Goal: Information Seeking & Learning: Learn about a topic

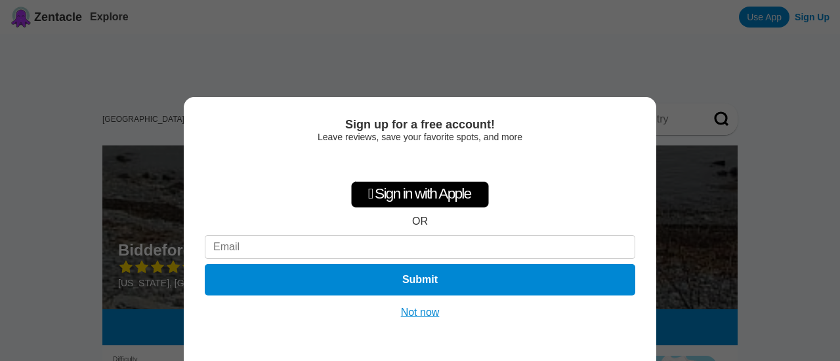
click at [421, 313] on button "Not now" at bounding box center [420, 312] width 47 height 13
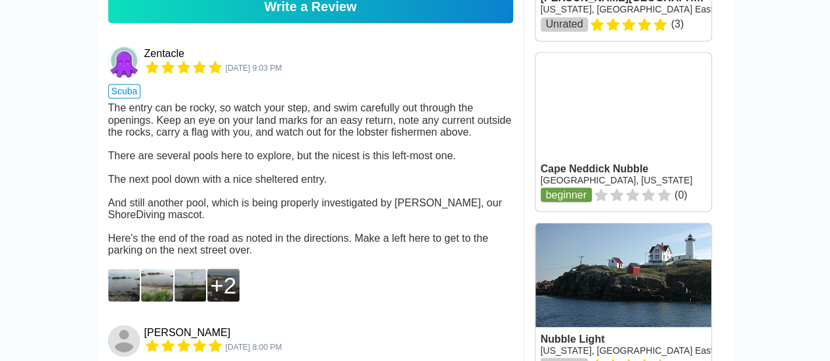
scroll to position [1131, 0]
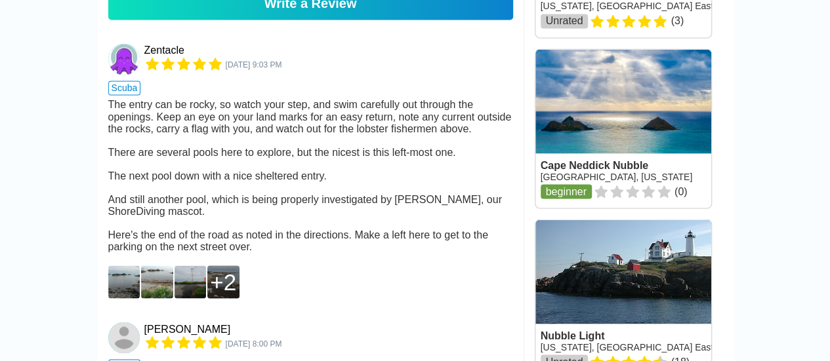
click at [124, 266] on img at bounding box center [124, 282] width 32 height 33
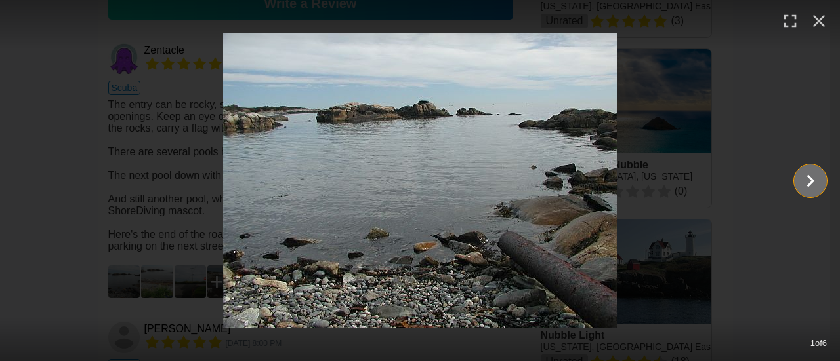
click at [804, 182] on icon "Show slide 2 of 6" at bounding box center [810, 180] width 25 height 31
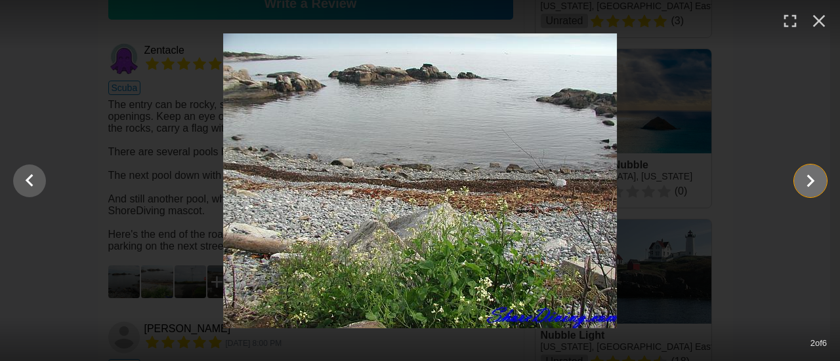
click at [804, 182] on icon "Show slide 3 of 6" at bounding box center [810, 180] width 25 height 31
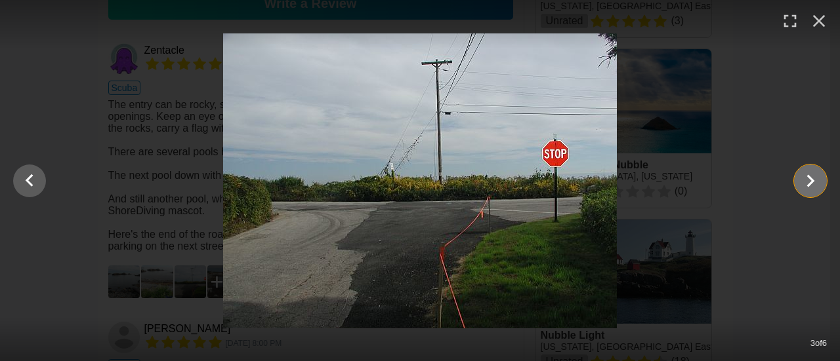
click at [804, 182] on icon "Show slide 4 of 6" at bounding box center [810, 180] width 25 height 31
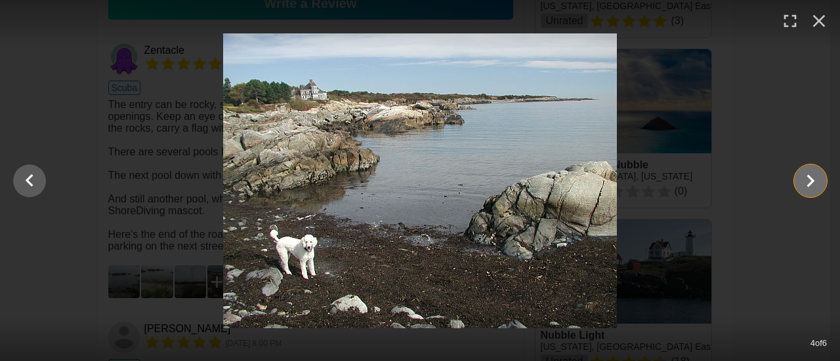
click at [804, 182] on icon "Show slide 5 of 6" at bounding box center [810, 180] width 25 height 31
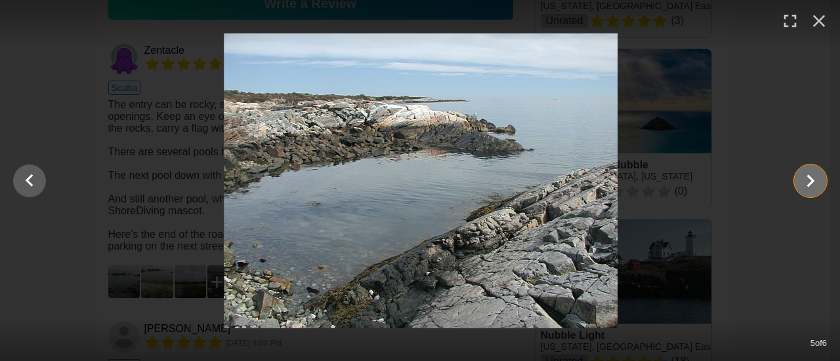
click at [804, 182] on icon "Show slide 6 of 6" at bounding box center [810, 180] width 25 height 31
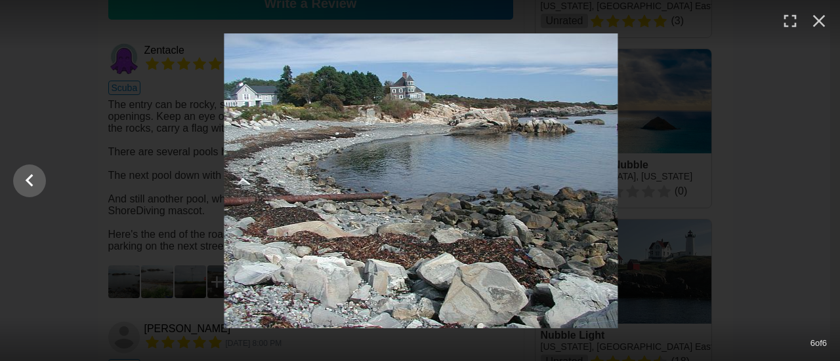
click at [804, 182] on div at bounding box center [421, 180] width 840 height 295
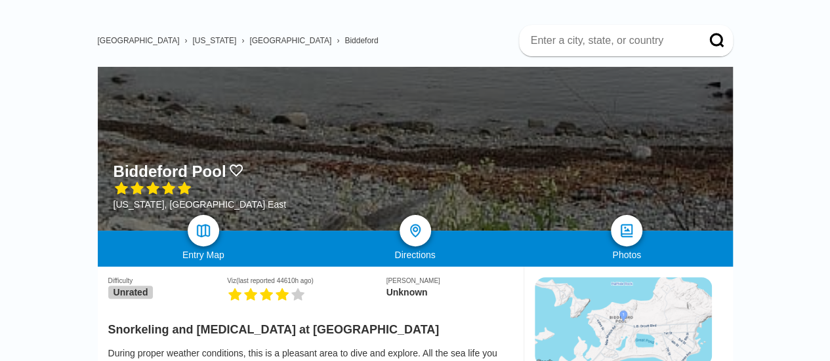
scroll to position [0, 0]
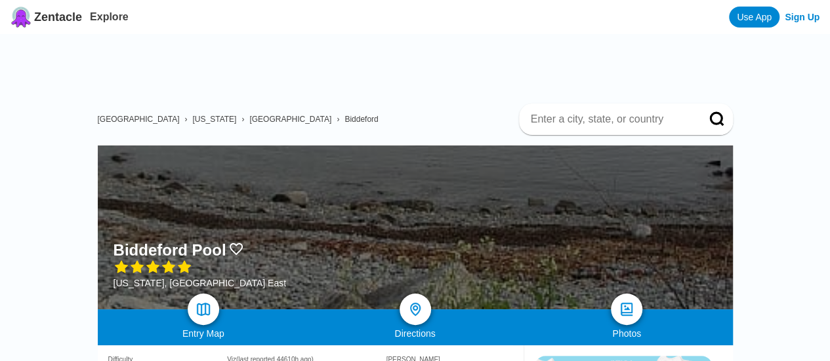
click at [192, 115] on span "[US_STATE]" at bounding box center [214, 119] width 44 height 9
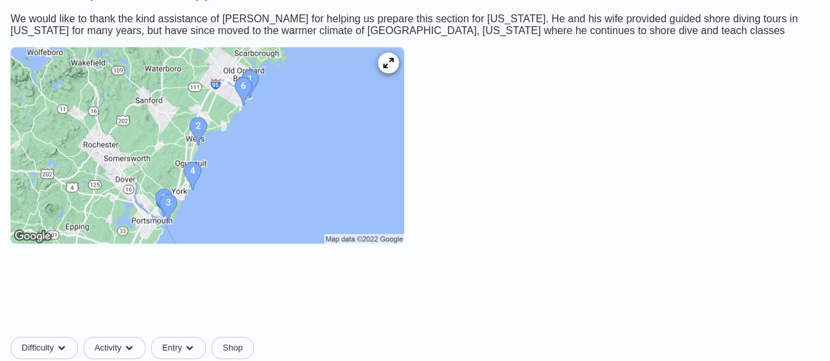
scroll to position [262, 0]
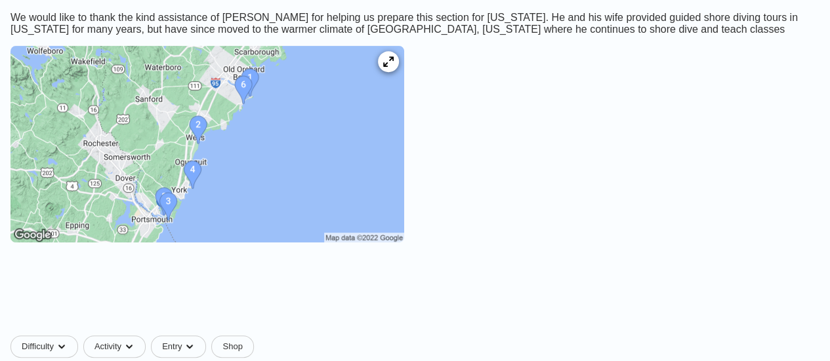
click at [404, 97] on img at bounding box center [207, 144] width 394 height 197
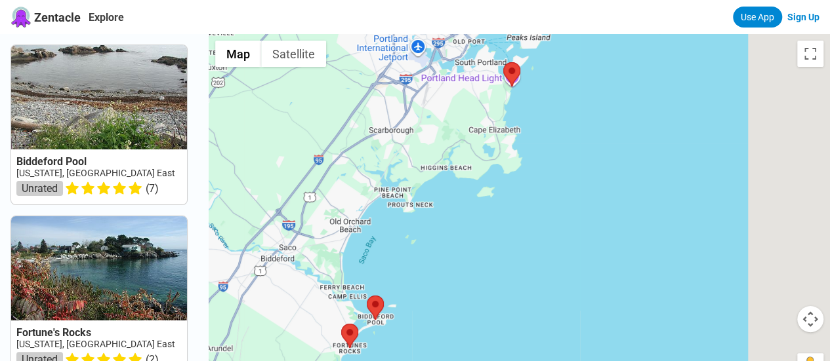
drag, startPoint x: 564, startPoint y: 161, endPoint x: 447, endPoint y: 272, distance: 161.5
click at [446, 272] on div at bounding box center [519, 214] width 621 height 361
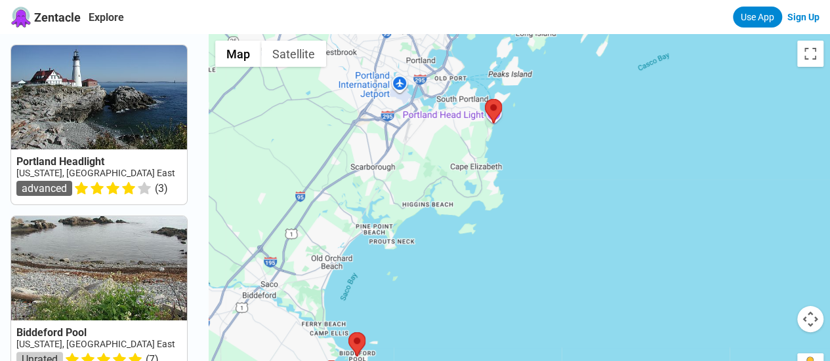
drag, startPoint x: 537, startPoint y: 183, endPoint x: 551, endPoint y: 241, distance: 60.1
click at [551, 243] on div at bounding box center [519, 214] width 621 height 361
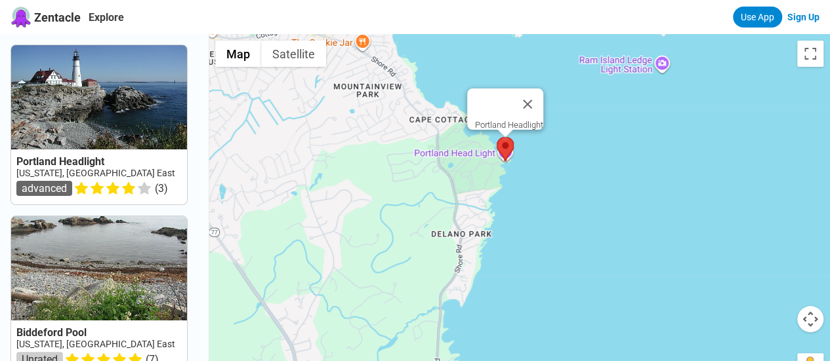
click at [497, 137] on area at bounding box center [497, 137] width 0 height 0
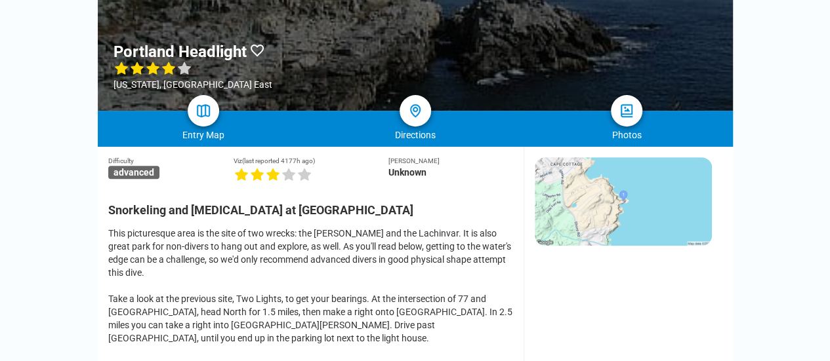
scroll to position [197, 0]
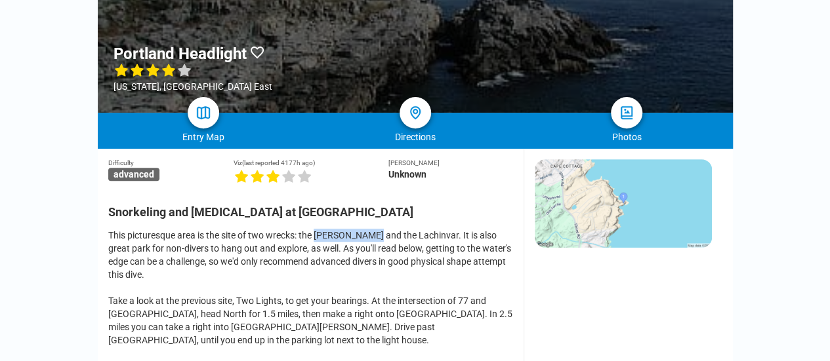
drag, startPoint x: 316, startPoint y: 179, endPoint x: 371, endPoint y: 180, distance: 55.1
click at [371, 229] on div "This picturesque area is the site of two wrecks: the Annie McGuire and the Lach…" at bounding box center [310, 288] width 405 height 118
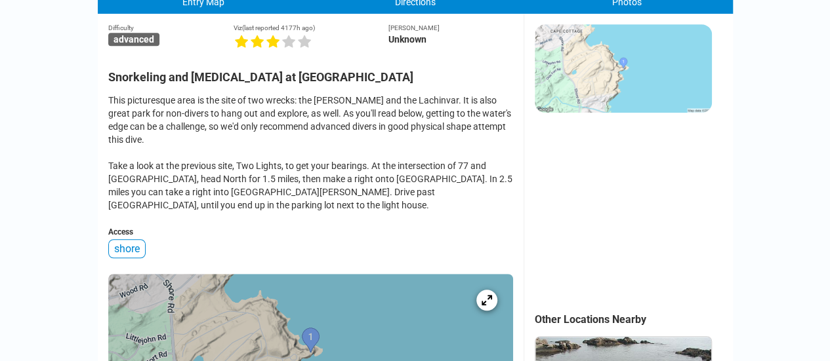
scroll to position [342, 0]
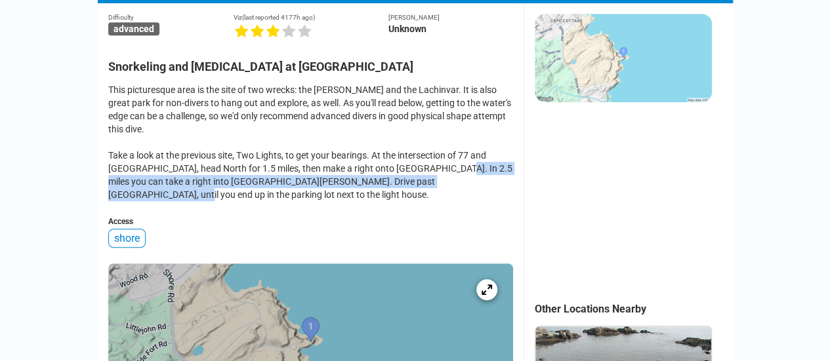
drag, startPoint x: 419, startPoint y: 113, endPoint x: 443, endPoint y: 120, distance: 24.5
click at [443, 120] on div "This picturesque area is the site of two wrecks: the Annie McGuire and the Lach…" at bounding box center [310, 142] width 405 height 118
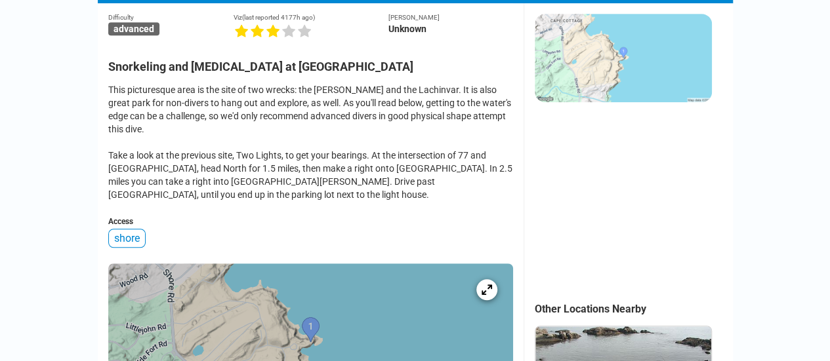
click at [190, 145] on div "This picturesque area is the site of two wrecks: the Annie McGuire and the Lach…" at bounding box center [310, 142] width 405 height 118
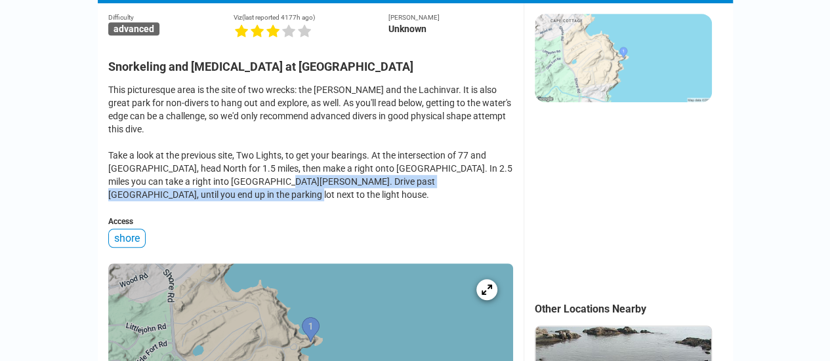
drag, startPoint x: 227, startPoint y: 127, endPoint x: 374, endPoint y: 133, distance: 147.1
click at [374, 133] on div "This picturesque area is the site of two wrecks: the Annie McGuire and the Lach…" at bounding box center [310, 142] width 405 height 118
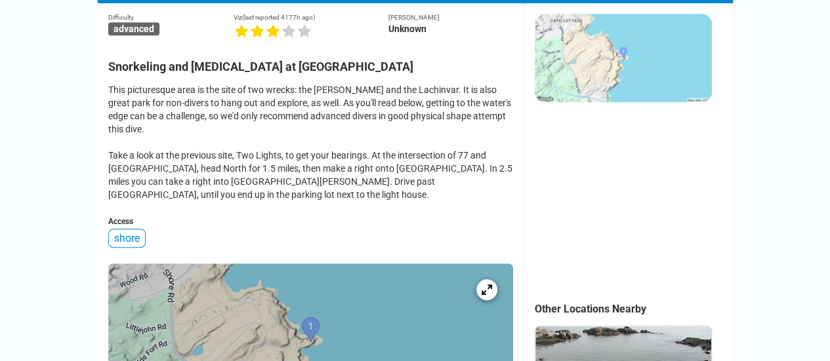
click at [230, 148] on div "Difficulty advanced Viz (last reported 4177h ago) Max Depth Unknown Snorkeling …" at bounding box center [310, 268] width 405 height 531
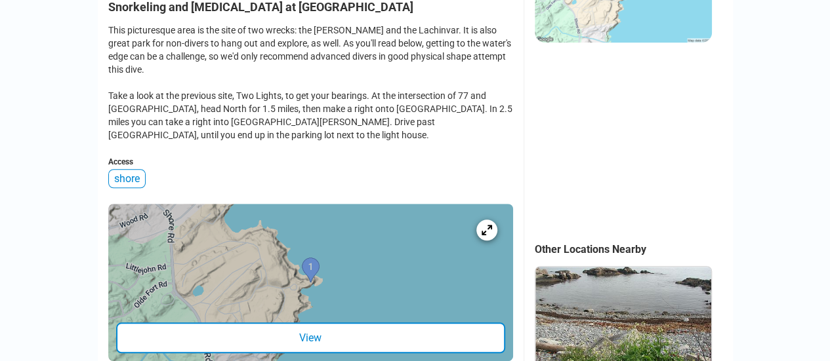
scroll to position [670, 0]
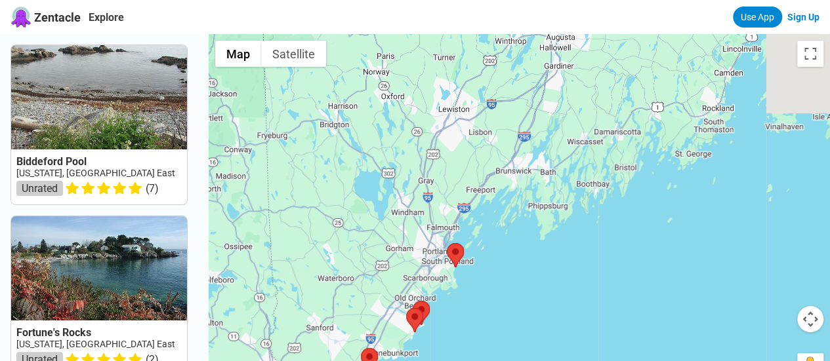
drag, startPoint x: 598, startPoint y: 178, endPoint x: 510, endPoint y: 267, distance: 124.8
click at [510, 267] on div at bounding box center [519, 214] width 621 height 361
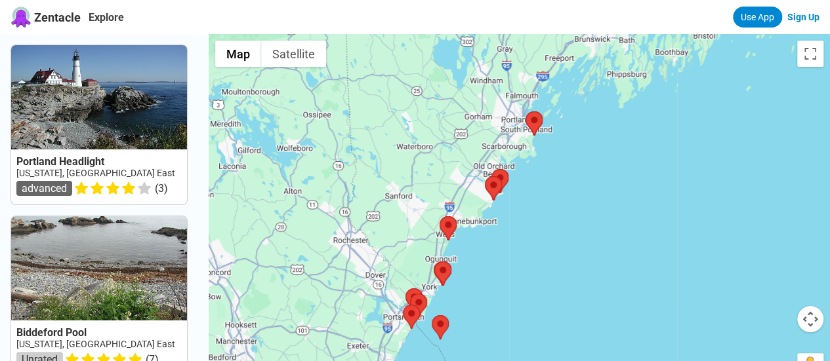
click at [575, 131] on div at bounding box center [519, 214] width 621 height 361
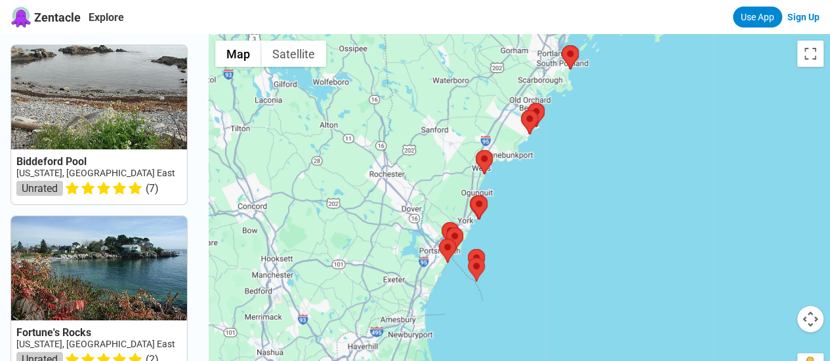
drag, startPoint x: 521, startPoint y: 228, endPoint x: 495, endPoint y: 220, distance: 27.4
click at [495, 220] on div at bounding box center [519, 214] width 621 height 361
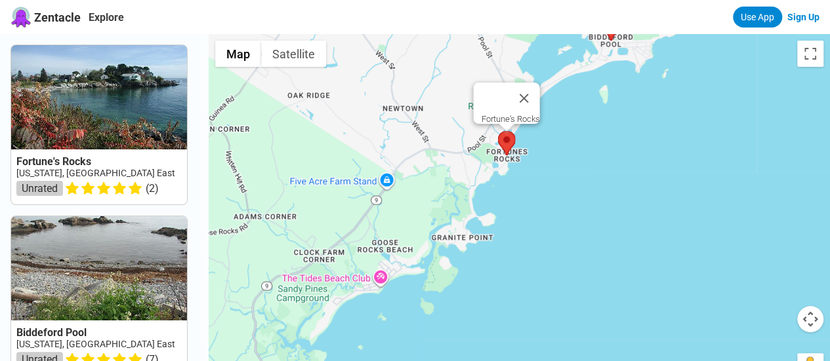
click at [498, 131] on area at bounding box center [498, 131] width 0 height 0
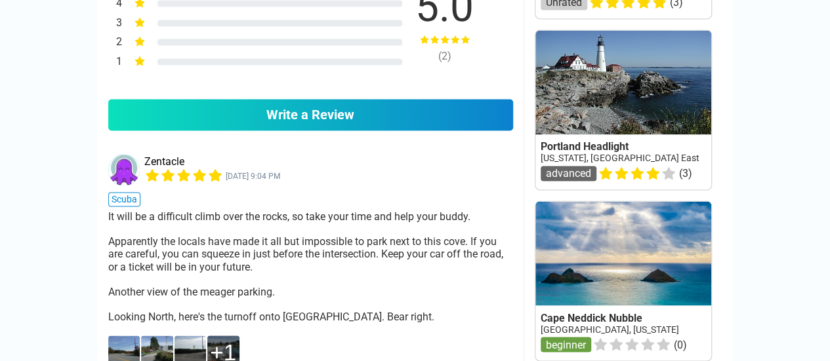
scroll to position [984, 0]
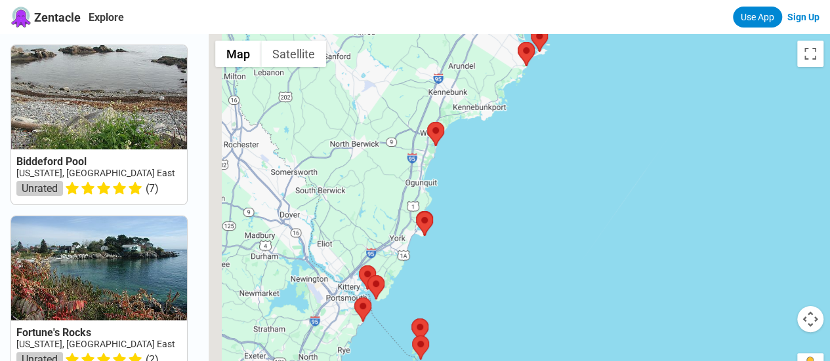
drag, startPoint x: 422, startPoint y: 235, endPoint x: 563, endPoint y: 157, distance: 160.9
click at [563, 157] on div at bounding box center [519, 214] width 621 height 361
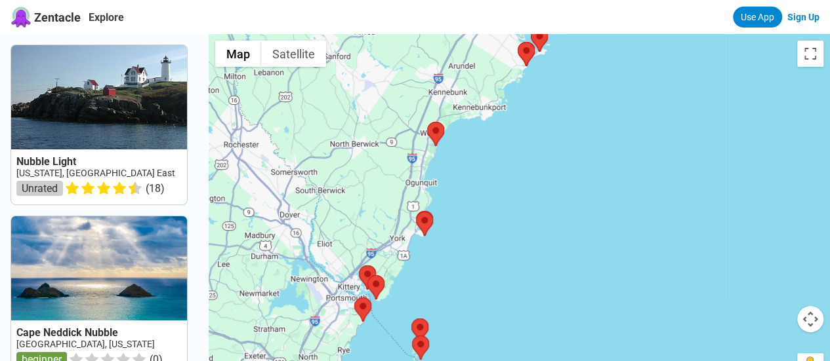
drag, startPoint x: 491, startPoint y: 135, endPoint x: 495, endPoint y: 155, distance: 20.7
click at [495, 155] on div at bounding box center [519, 214] width 621 height 361
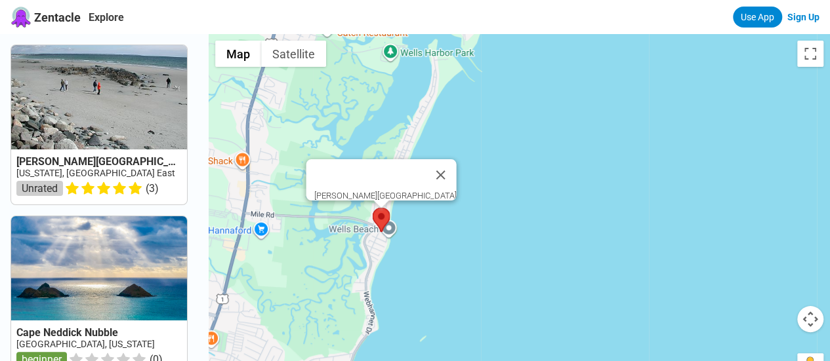
click at [373, 208] on area at bounding box center [373, 208] width 0 height 0
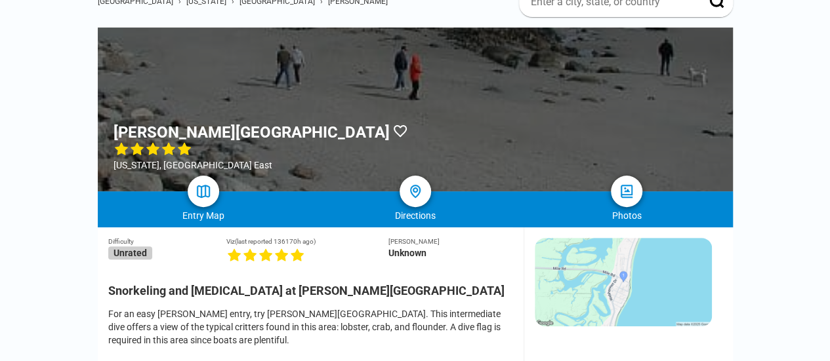
scroll to position [328, 0]
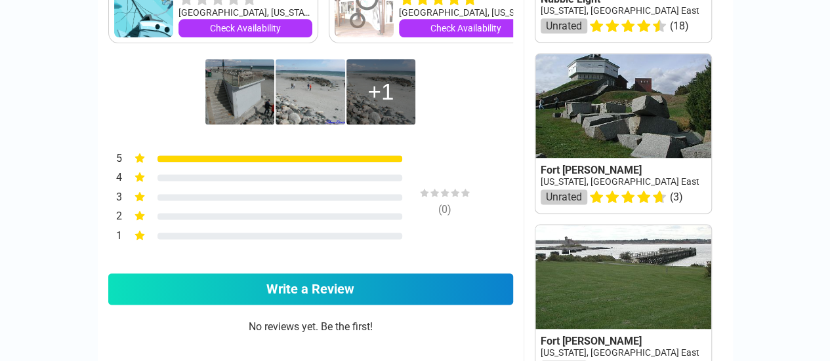
scroll to position [787, 0]
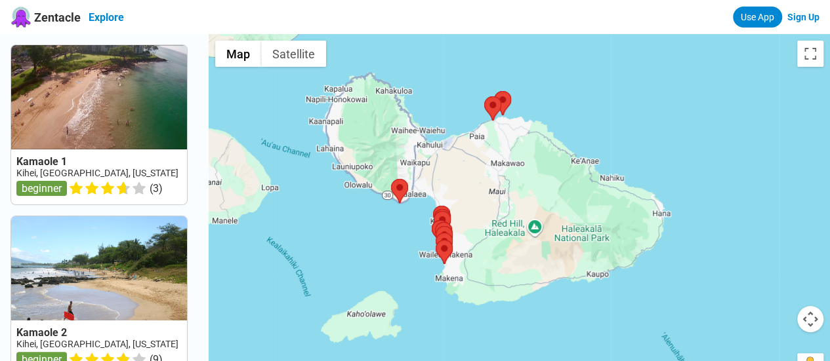
click at [110, 11] on link "Explore" at bounding box center [106, 17] width 35 height 12
click at [32, 19] on link "Zentacle" at bounding box center [45, 17] width 70 height 21
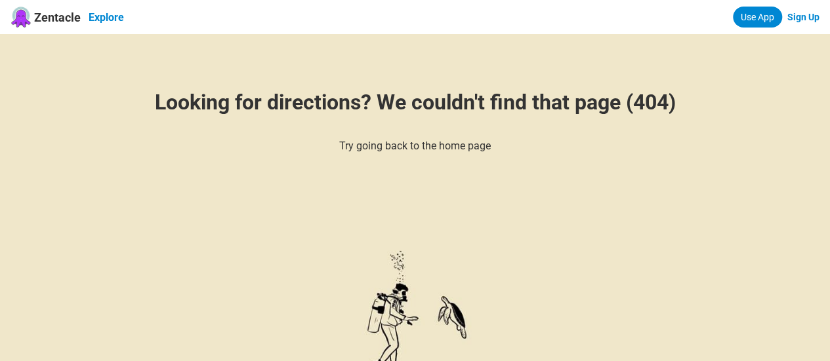
click at [107, 17] on link "Explore" at bounding box center [106, 17] width 35 height 12
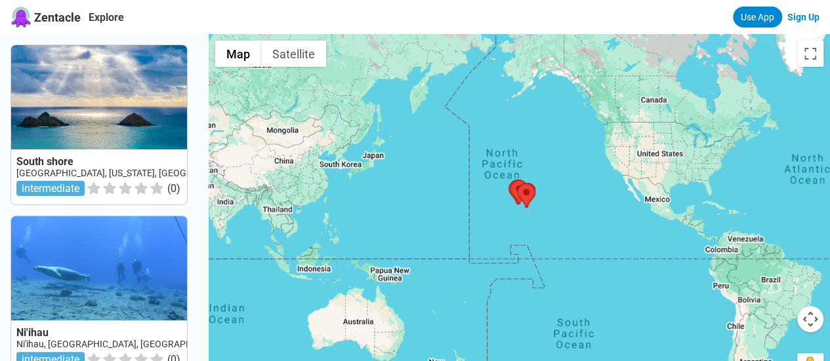
drag, startPoint x: 753, startPoint y: 224, endPoint x: 352, endPoint y: 197, distance: 401.7
click at [356, 196] on div at bounding box center [519, 214] width 621 height 361
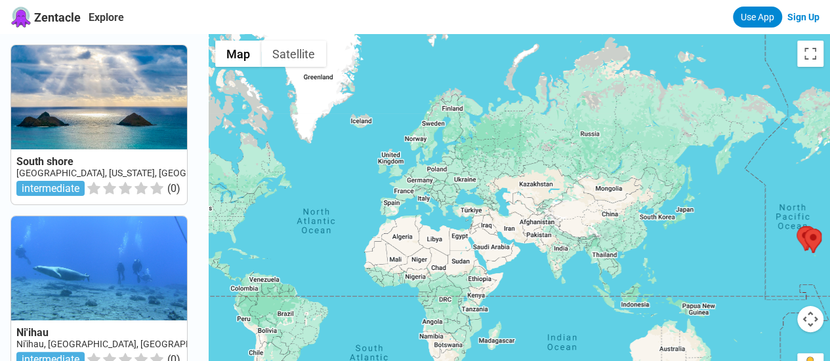
drag, startPoint x: 594, startPoint y: 184, endPoint x: 616, endPoint y: 289, distance: 107.2
click at [616, 289] on div at bounding box center [519, 214] width 621 height 361
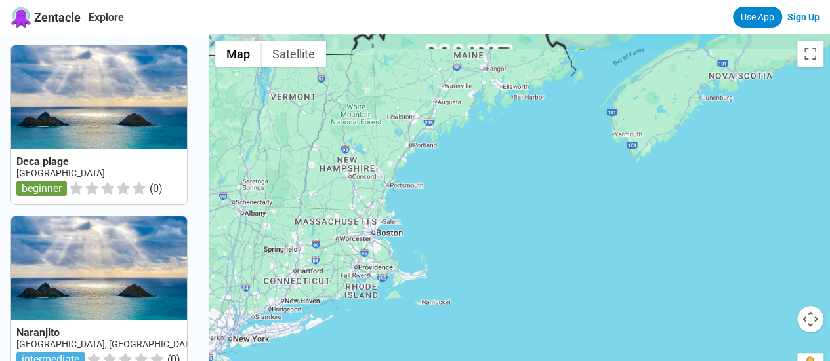
drag, startPoint x: 447, startPoint y: 74, endPoint x: 443, endPoint y: 255, distance: 181.1
click at [443, 255] on div at bounding box center [519, 214] width 621 height 361
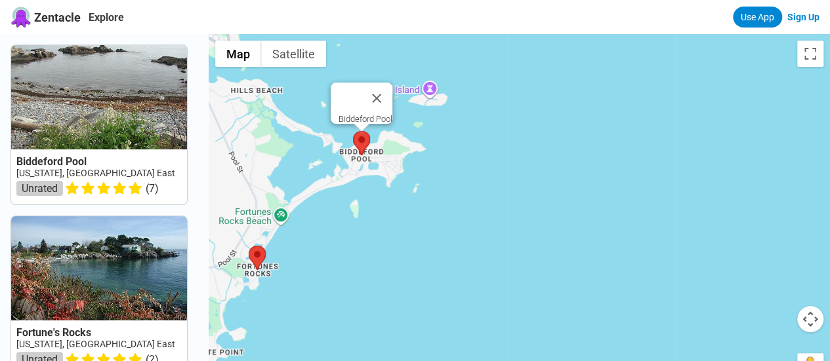
click at [353, 131] on area at bounding box center [353, 131] width 0 height 0
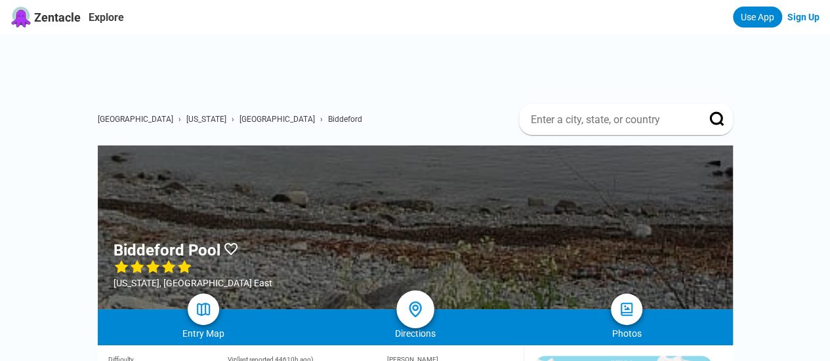
click at [407, 300] on img at bounding box center [414, 309] width 19 height 19
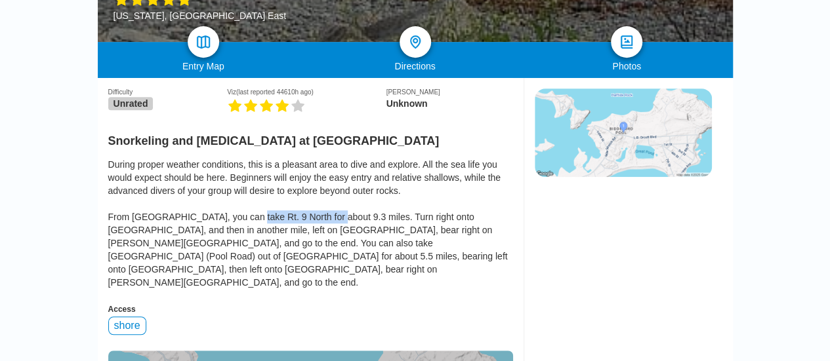
drag, startPoint x: 248, startPoint y: 161, endPoint x: 329, endPoint y: 164, distance: 81.4
click at [329, 164] on div "During proper weather conditions, this is a pleasant area to dive and explore. …" at bounding box center [310, 223] width 405 height 131
click at [210, 185] on div "During proper weather conditions, this is a pleasant area to dive and explore. …" at bounding box center [310, 223] width 405 height 131
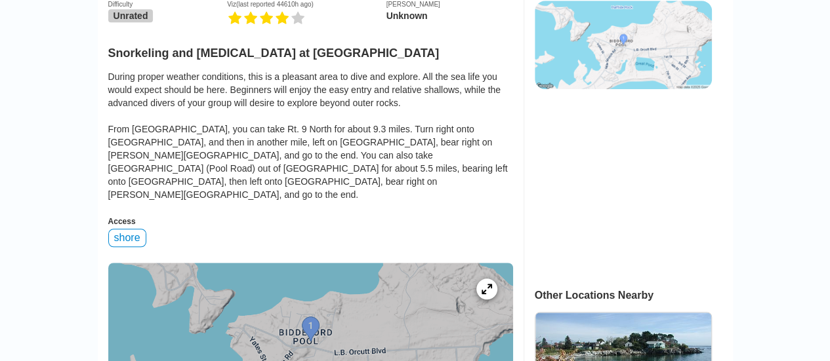
scroll to position [399, 0]
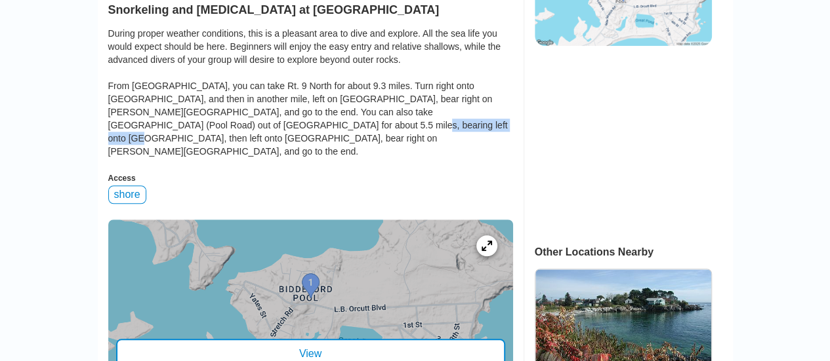
drag, startPoint x: 169, startPoint y: 69, endPoint x: 264, endPoint y: 65, distance: 95.2
click at [264, 65] on div "During proper weather conditions, this is a pleasant area to dive and explore. …" at bounding box center [310, 92] width 405 height 131
click at [296, 174] on div "Access" at bounding box center [310, 178] width 405 height 9
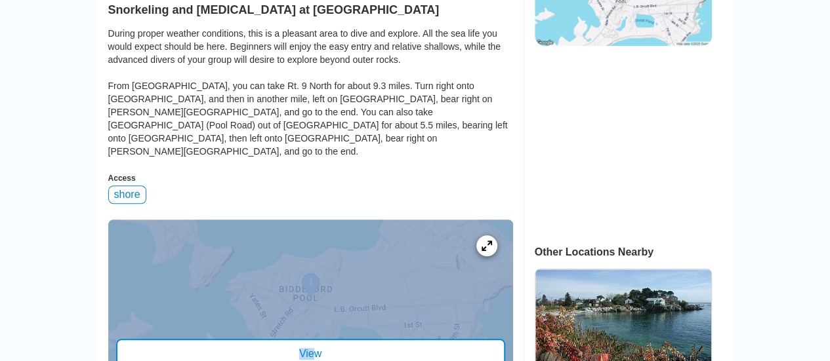
drag, startPoint x: 312, startPoint y: 128, endPoint x: 315, endPoint y: 107, distance: 21.2
click at [315, 107] on div "Difficulty Unrated Viz (last reported 44610h ago) Max Depth Unknown Snorkeling …" at bounding box center [310, 218] width 405 height 543
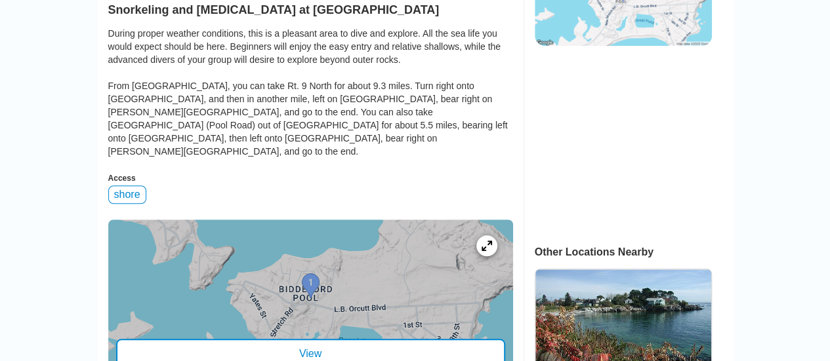
click at [289, 174] on div "Access" at bounding box center [310, 178] width 405 height 9
drag, startPoint x: 118, startPoint y: 115, endPoint x: 157, endPoint y: 113, distance: 38.7
click at [153, 117] on div "Difficulty Unrated Viz (last reported 44610h ago) Max Depth Unknown Snorkeling …" at bounding box center [310, 218] width 405 height 543
click at [210, 174] on div "Access" at bounding box center [310, 178] width 405 height 9
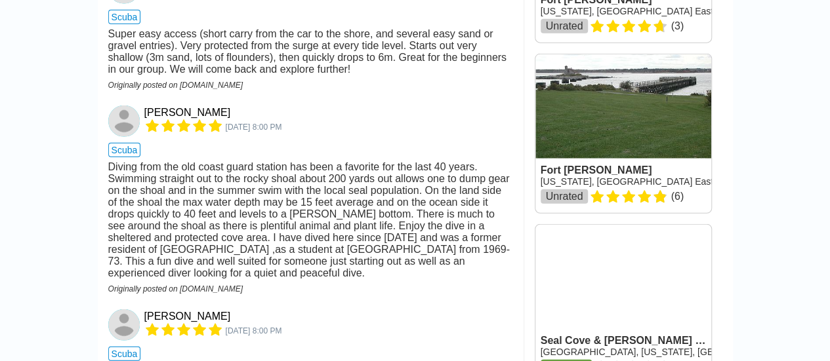
scroll to position [1645, 0]
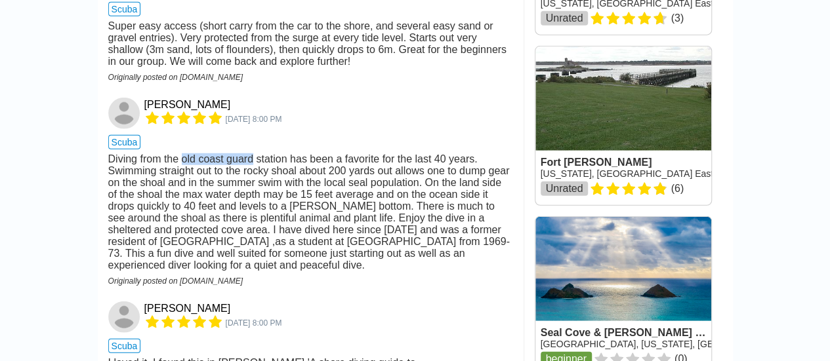
drag, startPoint x: 184, startPoint y: 140, endPoint x: 255, endPoint y: 142, distance: 70.2
click at [255, 153] on div "Diving from the old coast guard station has been a favorite for the last 40 yea…" at bounding box center [310, 212] width 405 height 118
click at [195, 191] on div "Diving from the old coast guard station has been a favorite for the last 40 yea…" at bounding box center [310, 212] width 405 height 118
drag, startPoint x: 185, startPoint y: 140, endPoint x: 287, endPoint y: 138, distance: 101.7
click at [287, 153] on div "Diving from the old coast guard station has been a favorite for the last 40 yea…" at bounding box center [310, 212] width 405 height 118
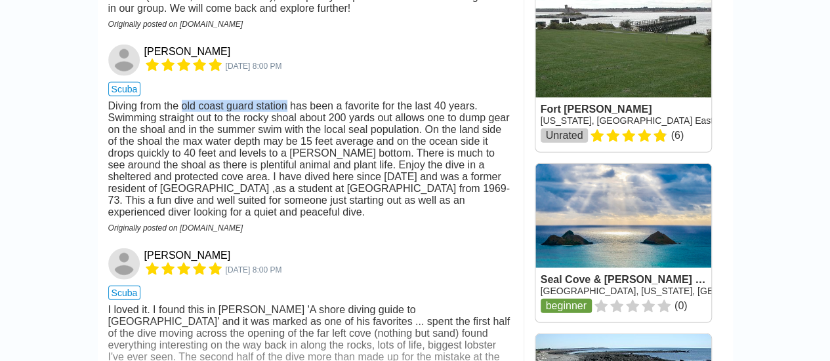
scroll to position [1686, 0]
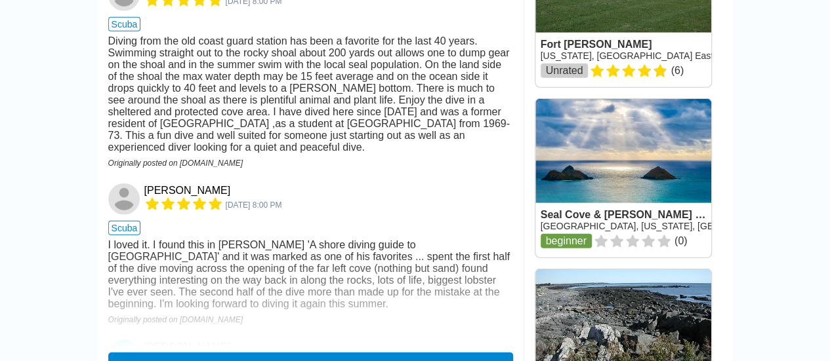
scroll to position [1764, 0]
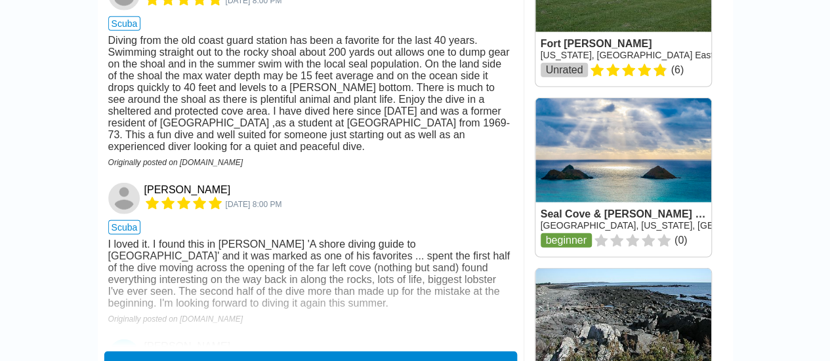
click at [253, 352] on button "View all 7 reviews" at bounding box center [310, 368] width 413 height 32
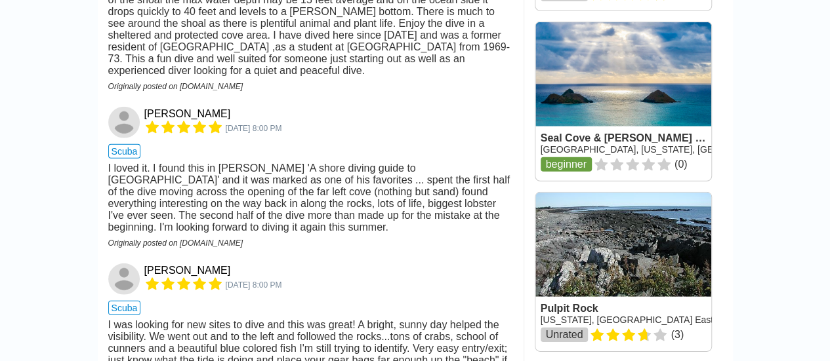
scroll to position [1839, 0]
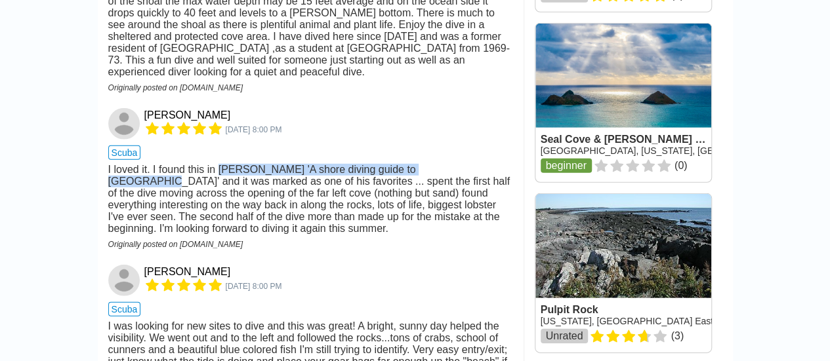
drag, startPoint x: 221, startPoint y: 173, endPoint x: 452, endPoint y: 178, distance: 230.9
click at [452, 178] on div "I loved it. I found this in [PERSON_NAME] 'A shore diving guide to [GEOGRAPHIC_…" at bounding box center [310, 199] width 405 height 71
copy div "Jerry Shine's 'A shore diving guide to New England"
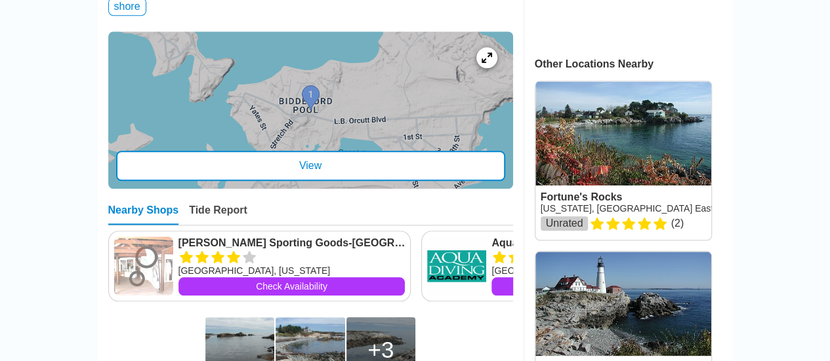
scroll to position [586, 0]
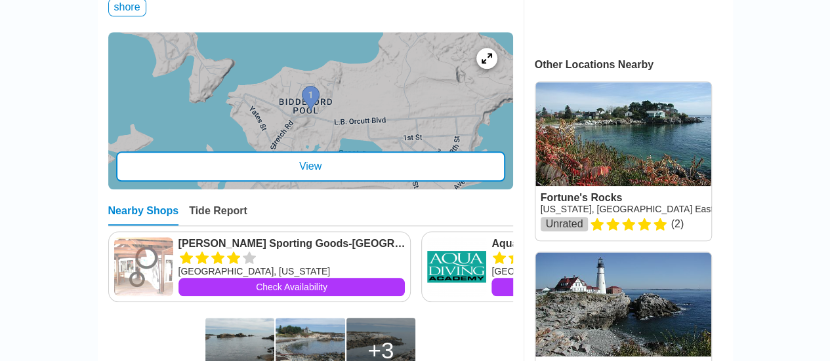
click at [229, 318] on img at bounding box center [239, 351] width 69 height 66
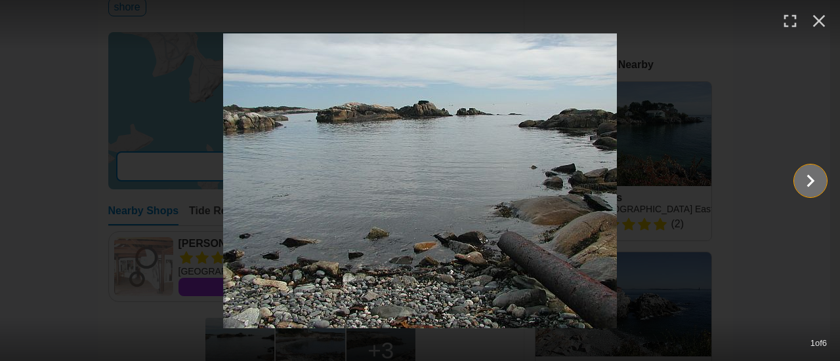
click at [807, 186] on icon "Show slide 2 of 6" at bounding box center [811, 180] width 8 height 12
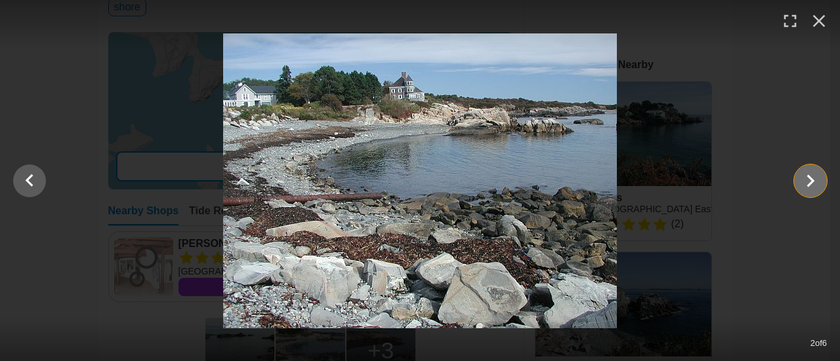
click at [807, 186] on icon "Show slide 3 of 6" at bounding box center [811, 180] width 8 height 12
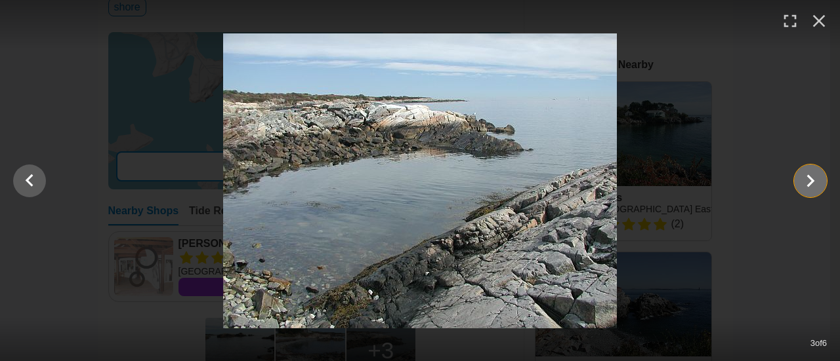
click at [806, 184] on icon "Show slide 4 of 6" at bounding box center [810, 180] width 25 height 31
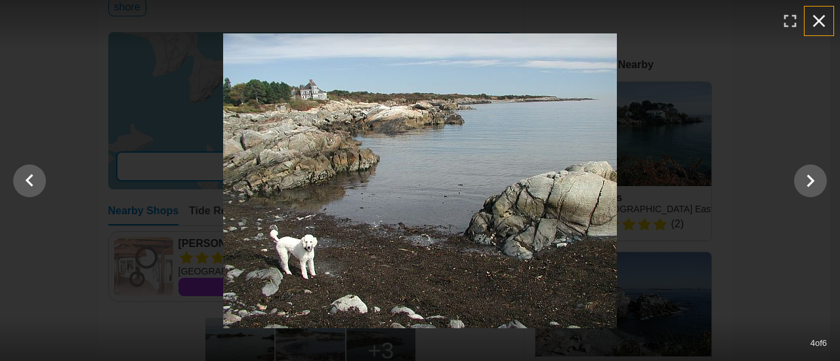
click at [817, 24] on icon "button" at bounding box center [818, 20] width 21 height 21
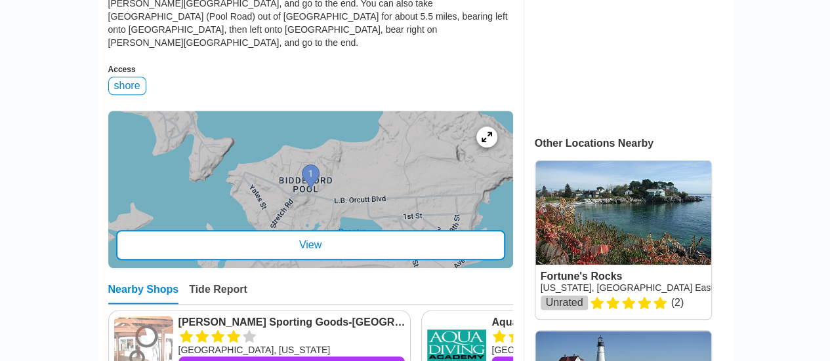
scroll to position [495, 0]
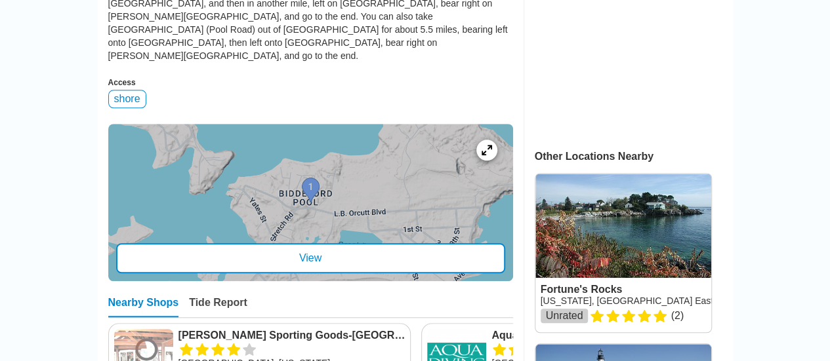
click at [295, 243] on div "View" at bounding box center [310, 258] width 389 height 30
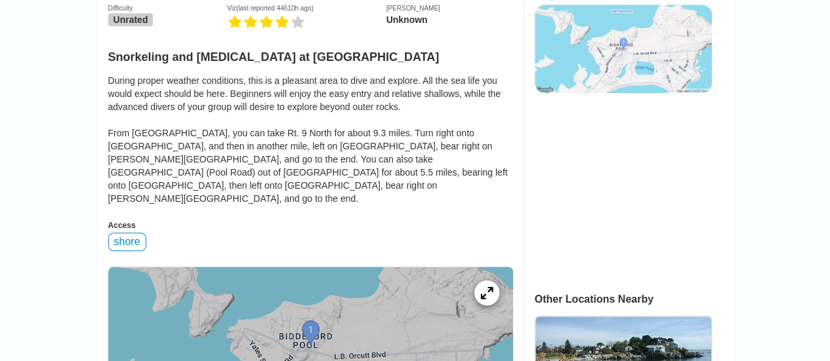
scroll to position [351, 0]
click at [487, 268] on div at bounding box center [310, 346] width 405 height 157
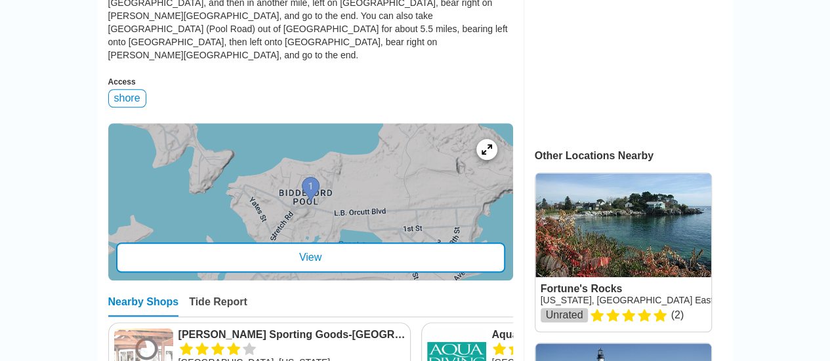
scroll to position [495, 0]
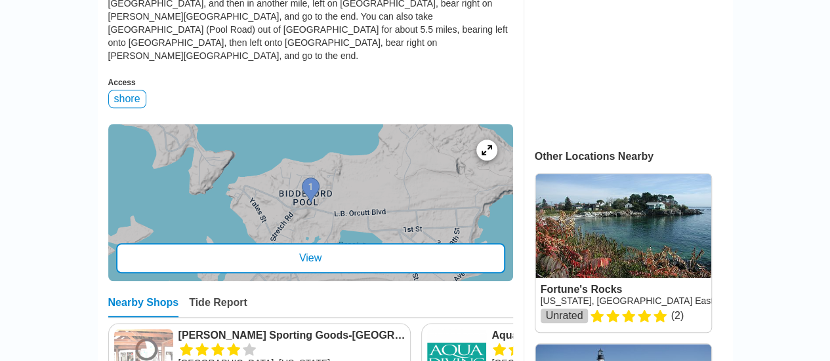
click at [295, 243] on div "View" at bounding box center [310, 258] width 389 height 30
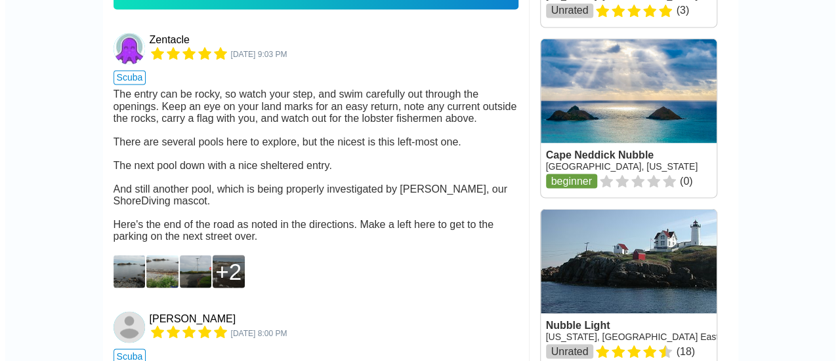
scroll to position [1147, 0]
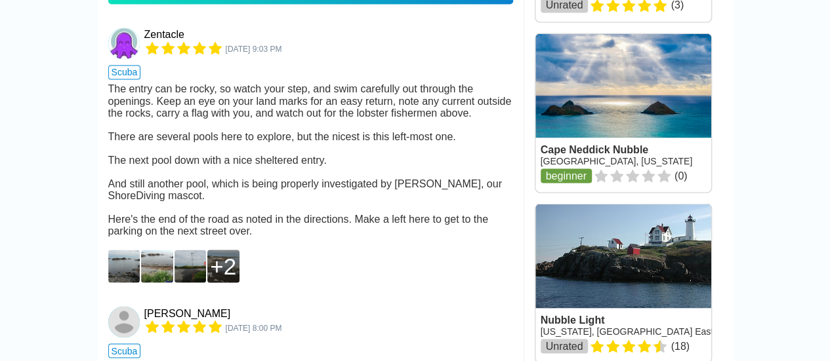
click at [134, 250] on img at bounding box center [124, 266] width 32 height 33
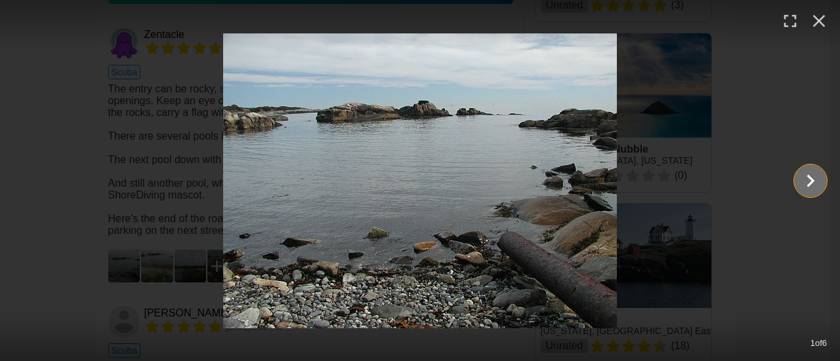
click at [801, 182] on icon "Show slide 2 of 6" at bounding box center [810, 180] width 25 height 31
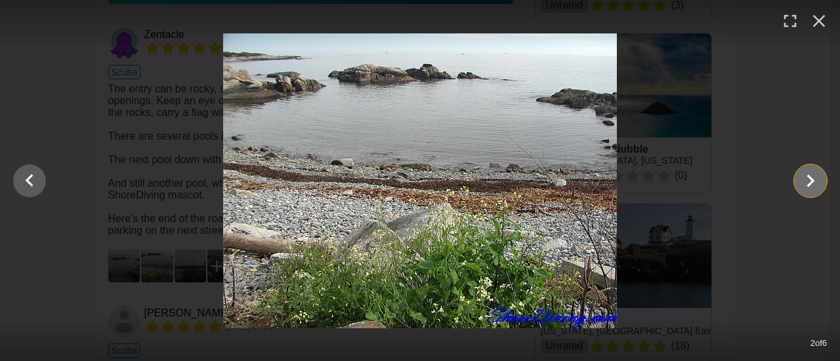
click at [801, 182] on icon "Show slide 3 of 6" at bounding box center [810, 180] width 25 height 31
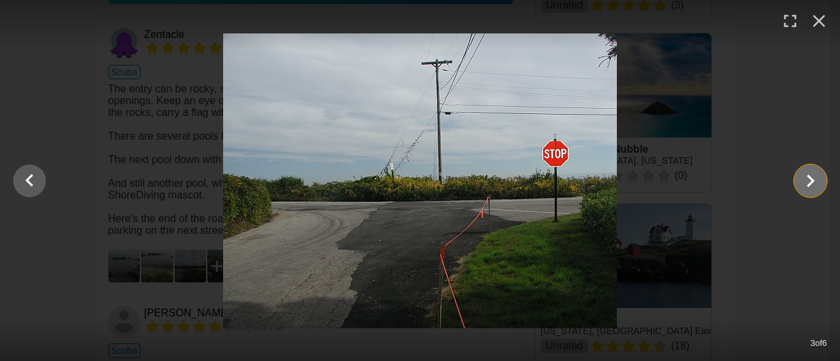
click at [800, 171] on icon "Show slide 4 of 6" at bounding box center [810, 180] width 25 height 31
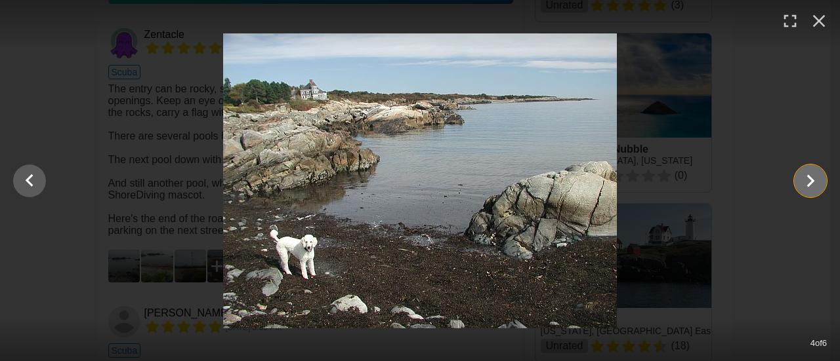
click at [804, 182] on icon "Show slide 5 of 6" at bounding box center [810, 180] width 25 height 31
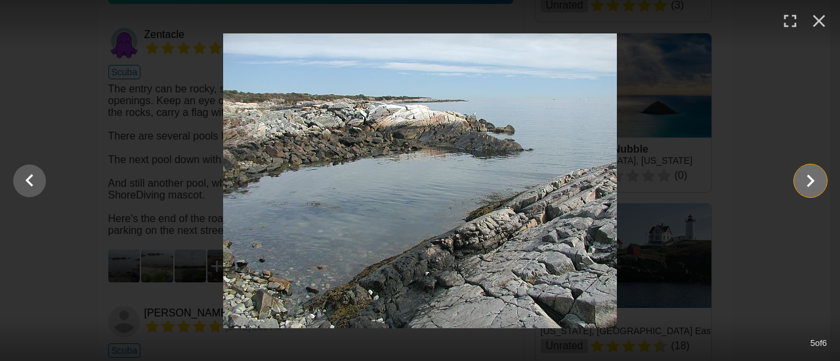
click at [809, 191] on icon "Show slide 6 of 6" at bounding box center [810, 180] width 25 height 31
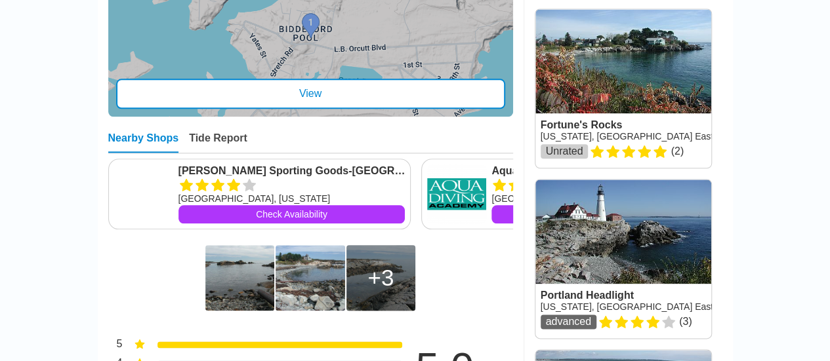
scroll to position [656, 0]
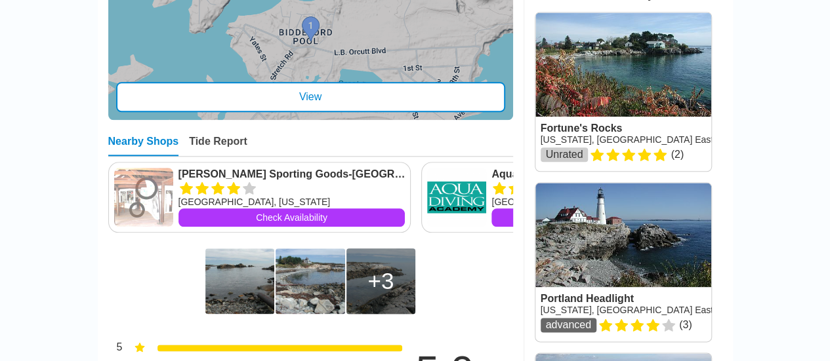
click at [205, 136] on div "Tide Report" at bounding box center [218, 146] width 58 height 20
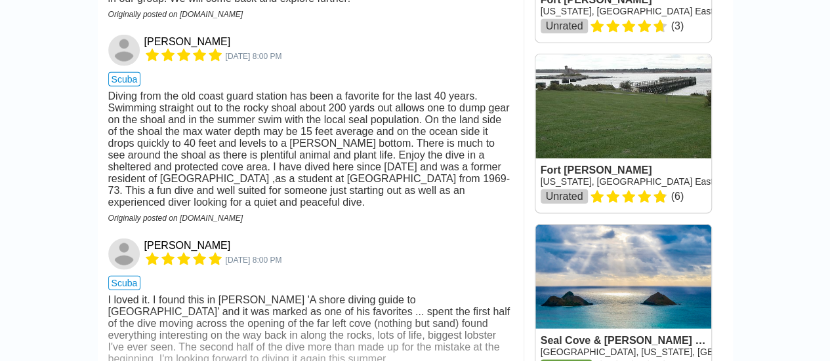
scroll to position [1640, 0]
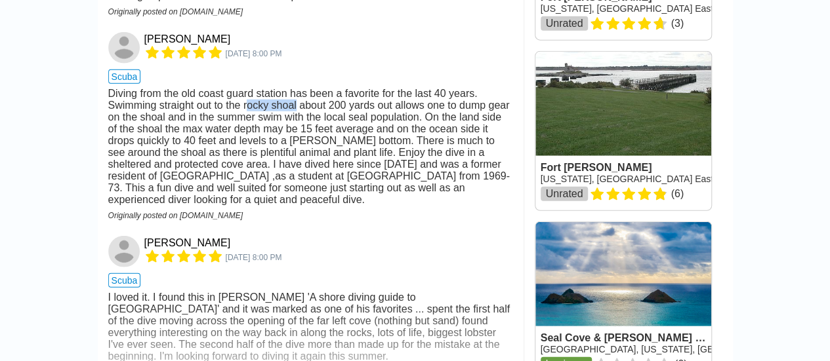
drag, startPoint x: 248, startPoint y: 79, endPoint x: 298, endPoint y: 84, distance: 50.1
click at [298, 88] on div "Diving from the old coast guard station has been a favorite for the last 40 yea…" at bounding box center [310, 147] width 405 height 118
drag, startPoint x: 245, startPoint y: 77, endPoint x: 298, endPoint y: 83, distance: 52.8
click at [298, 88] on div "Diving from the old coast guard station has been a favorite for the last 40 yea…" at bounding box center [310, 147] width 405 height 118
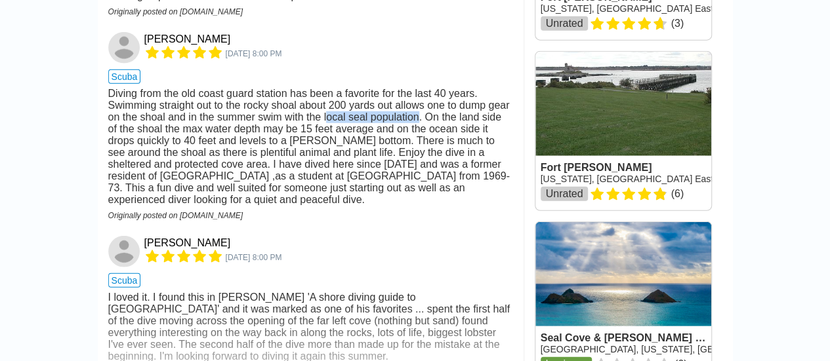
drag, startPoint x: 357, startPoint y: 92, endPoint x: 418, endPoint y: 92, distance: 60.3
click at [418, 92] on div "Diving from the old coast guard station has been a favorite for the last 40 yea…" at bounding box center [310, 147] width 405 height 118
click at [454, 104] on div "Diving from the old coast guard station has been a favorite for the last 40 yea…" at bounding box center [310, 147] width 405 height 118
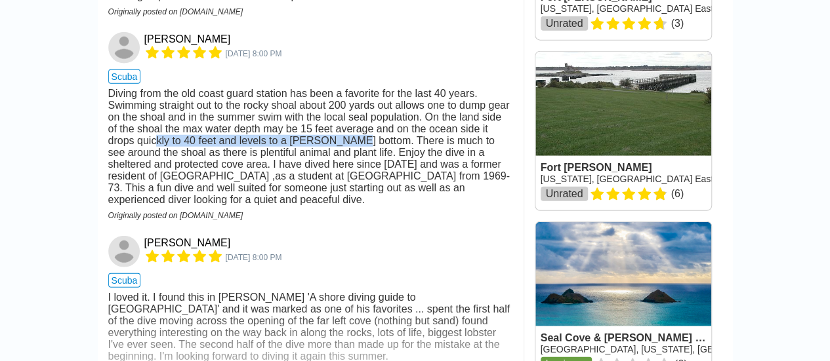
drag, startPoint x: 180, startPoint y: 121, endPoint x: 353, endPoint y: 123, distance: 173.2
click at [353, 123] on div "Diving from the old coast guard station has been a favorite for the last 40 yea…" at bounding box center [310, 147] width 405 height 118
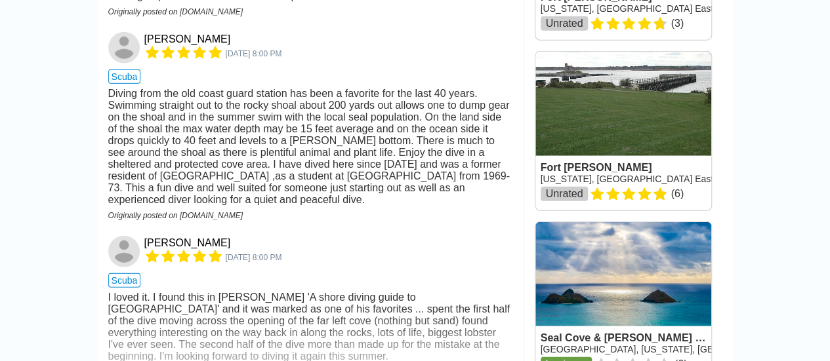
click at [397, 124] on div "Diving from the old coast guard station has been a favorite for the last 40 yea…" at bounding box center [310, 147] width 405 height 118
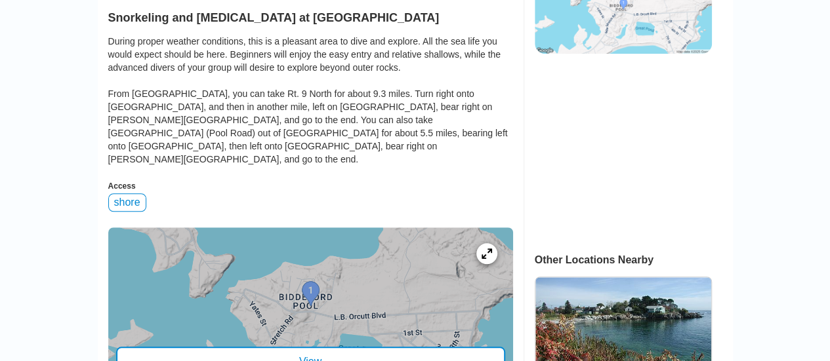
scroll to position [394, 0]
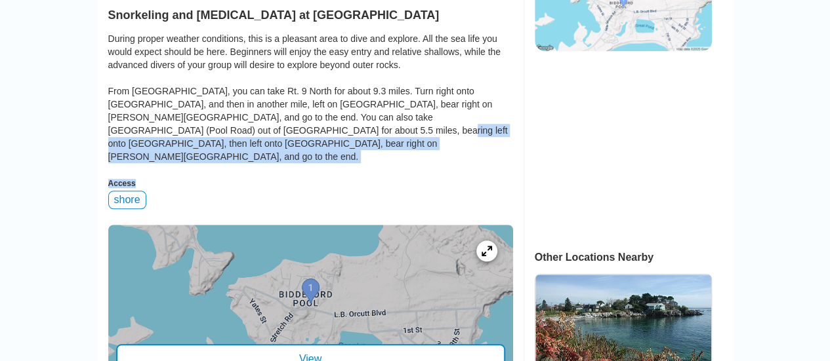
drag, startPoint x: 195, startPoint y: 76, endPoint x: 303, endPoint y: 82, distance: 107.7
click at [303, 82] on div "Difficulty Unrated Viz (last reported 44610h ago) Max Depth Unknown Snorkeling …" at bounding box center [310, 185] width 405 height 467
click at [312, 91] on div "Difficulty Unrated Viz (last reported 44610h ago) Max Depth Unknown Snorkeling …" at bounding box center [310, 185] width 405 height 467
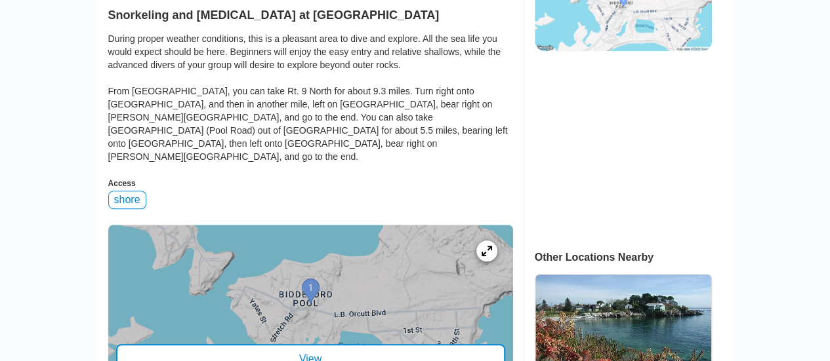
click at [134, 191] on div "shore" at bounding box center [127, 200] width 38 height 18
click at [378, 233] on div at bounding box center [310, 303] width 405 height 157
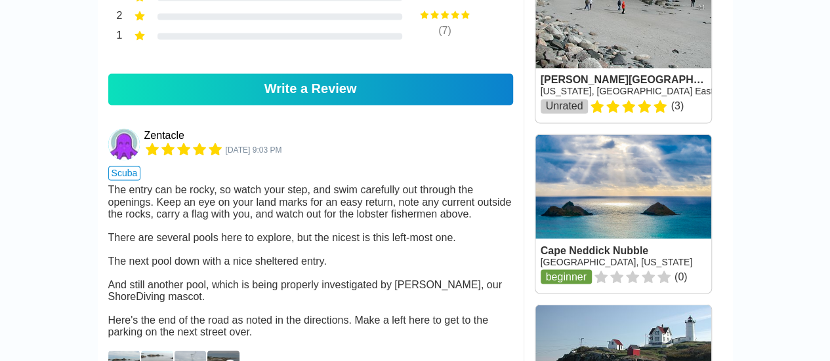
scroll to position [1049, 0]
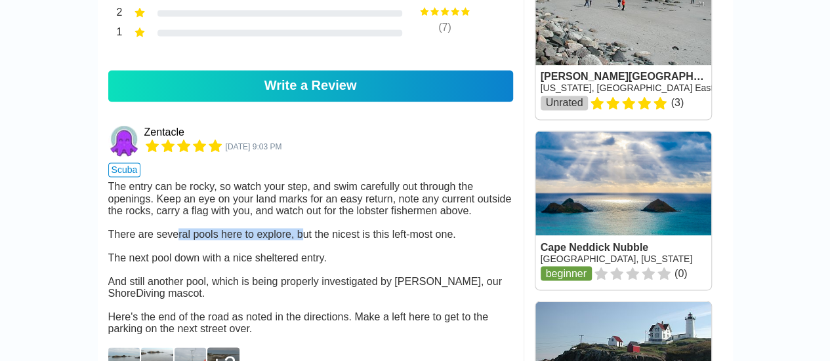
drag, startPoint x: 188, startPoint y: 180, endPoint x: 314, endPoint y: 180, distance: 125.3
click at [302, 182] on div "The entry can be rocky, so watch your step, and swim carefully out through the …" at bounding box center [310, 257] width 405 height 153
click at [384, 195] on div "The entry can be rocky, so watch your step, and swim carefully out through the …" at bounding box center [310, 257] width 405 height 153
drag, startPoint x: 388, startPoint y: 180, endPoint x: 459, endPoint y: 182, distance: 70.9
click at [459, 182] on div "The entry can be rocky, so watch your step, and swim carefully out through the …" at bounding box center [310, 257] width 405 height 153
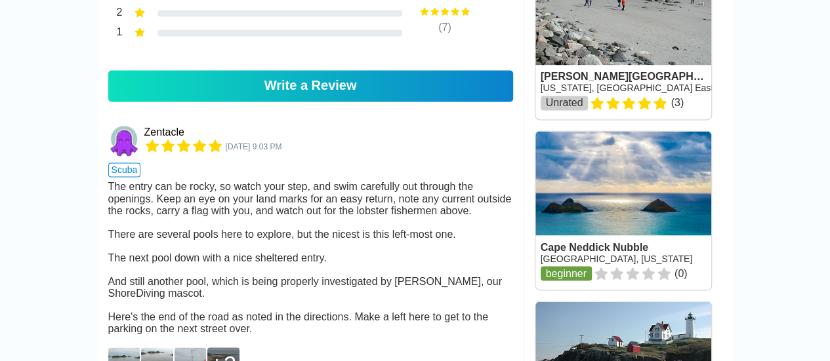
click at [403, 203] on div "The entry can be rocky, so watch your step, and swim carefully out through the …" at bounding box center [310, 257] width 405 height 153
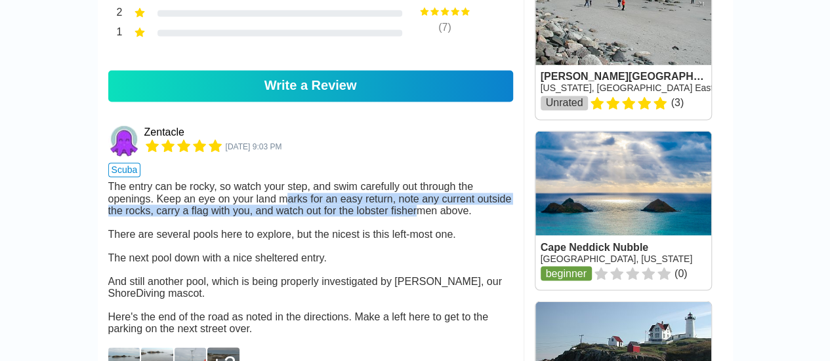
drag, startPoint x: 312, startPoint y: 136, endPoint x: 416, endPoint y: 142, distance: 104.5
click at [416, 181] on div "The entry can be rocky, so watch your step, and swim carefully out through the …" at bounding box center [310, 257] width 405 height 153
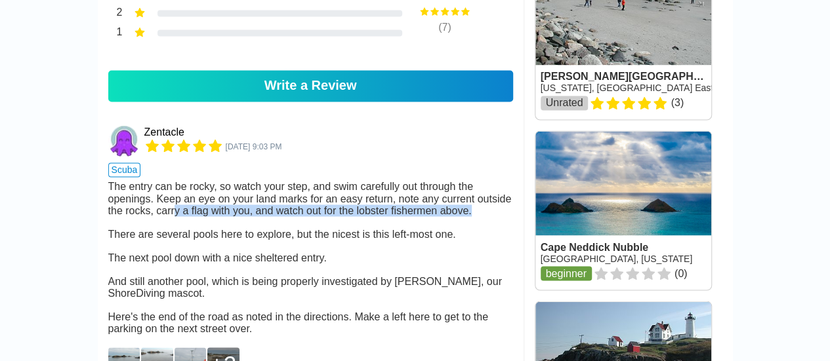
drag, startPoint x: 472, startPoint y: 152, endPoint x: 173, endPoint y: 146, distance: 298.5
click at [173, 181] on div "The entry can be rocky, so watch your step, and swim carefully out through the …" at bounding box center [310, 257] width 405 height 153
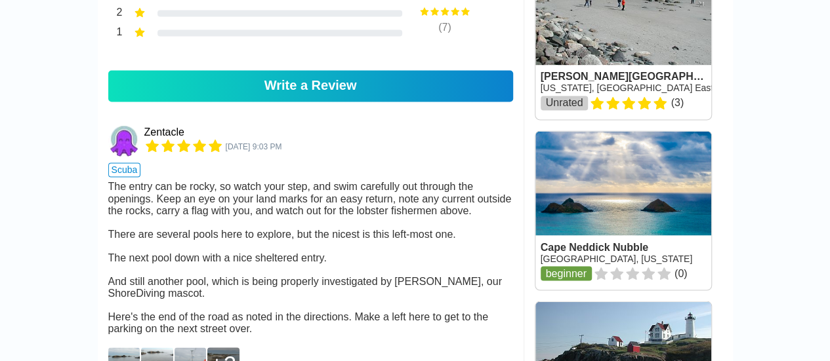
click at [274, 181] on div "The entry can be rocky, so watch your step, and swim carefully out through the …" at bounding box center [310, 257] width 405 height 153
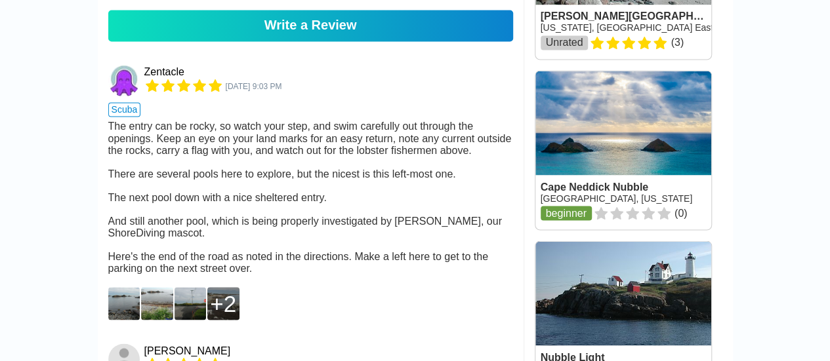
scroll to position [1114, 0]
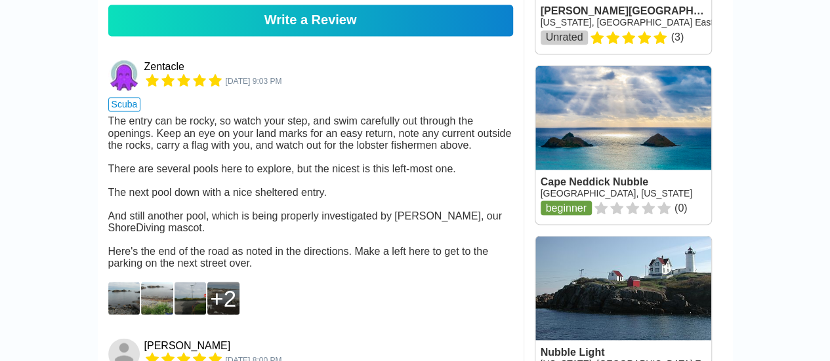
click at [186, 282] on img at bounding box center [190, 298] width 32 height 33
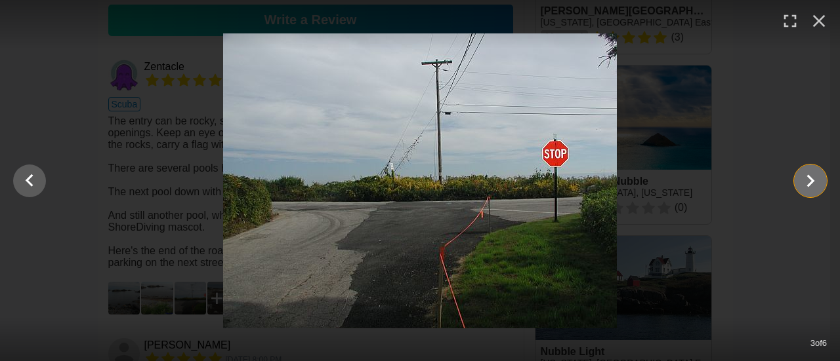
click at [815, 180] on icon "Show slide 4 of 6" at bounding box center [810, 180] width 25 height 31
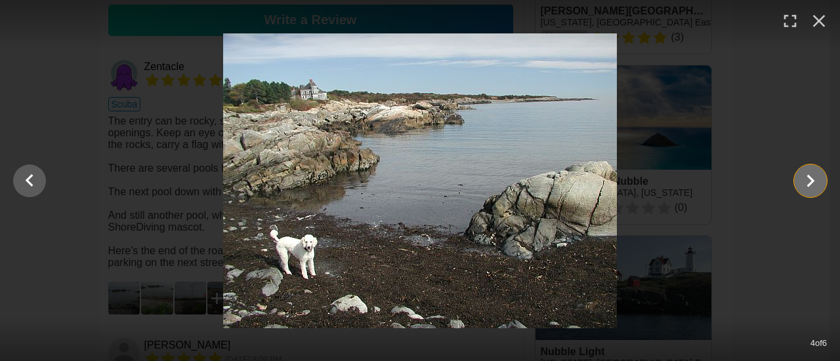
click at [811, 180] on icon "Show slide 5 of 6" at bounding box center [811, 180] width 8 height 12
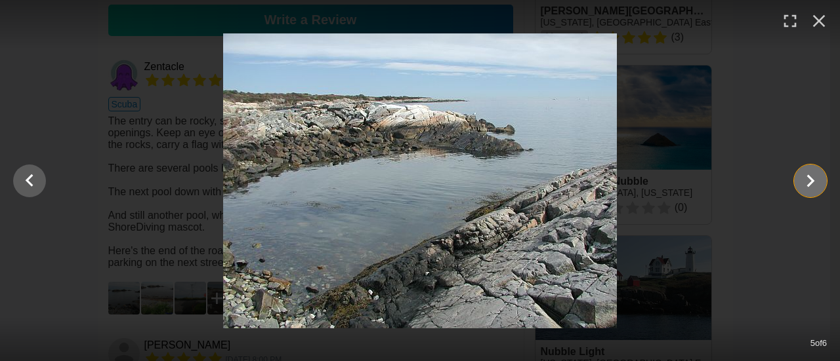
click at [811, 180] on icon "Show slide 6 of 6" at bounding box center [811, 180] width 8 height 12
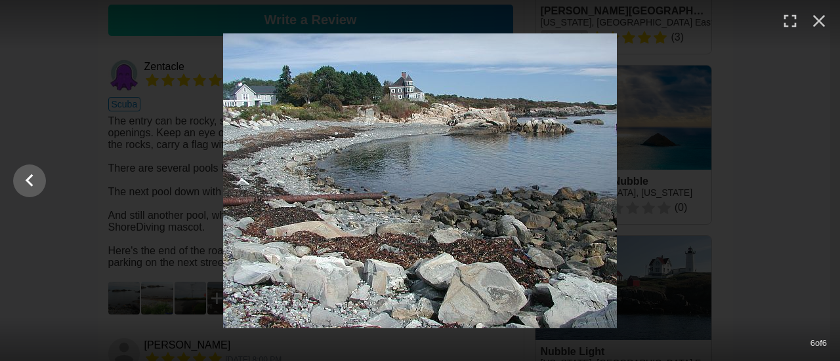
click at [811, 180] on div at bounding box center [420, 180] width 840 height 295
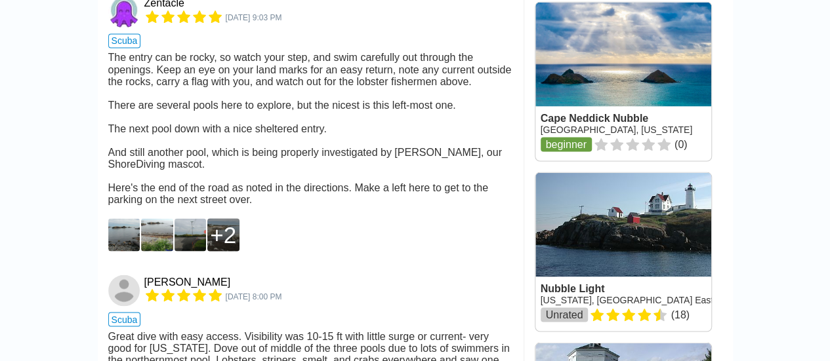
scroll to position [1180, 0]
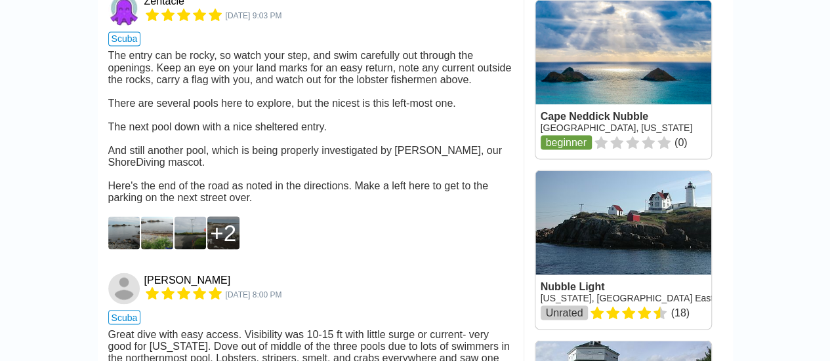
click at [226, 220] on div "2" at bounding box center [223, 233] width 26 height 26
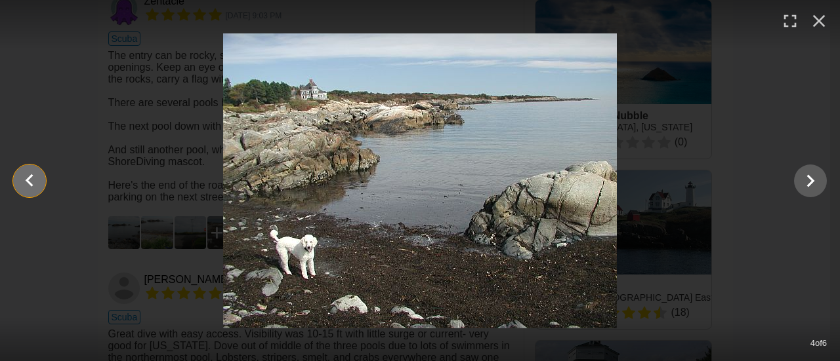
click at [41, 174] on icon "Show slide 3 of 6" at bounding box center [29, 180] width 25 height 31
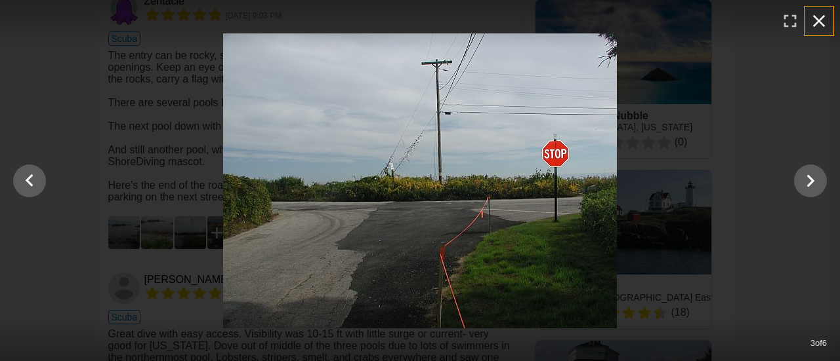
click at [817, 23] on icon "button" at bounding box center [819, 21] width 12 height 12
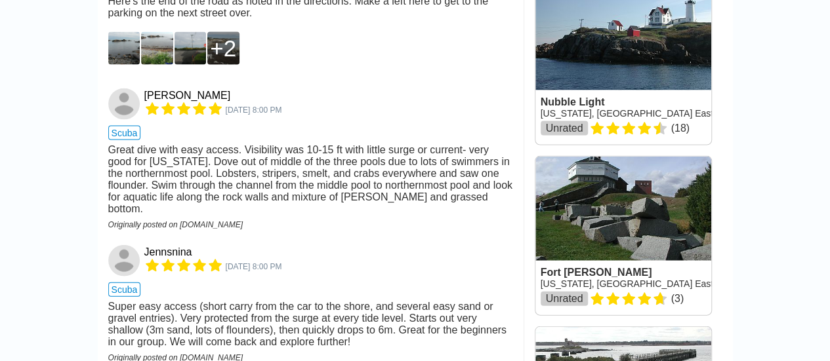
scroll to position [1377, 0]
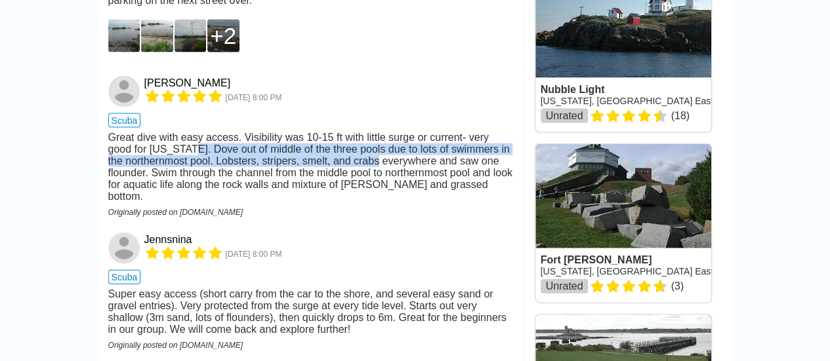
drag, startPoint x: 252, startPoint y: 127, endPoint x: 379, endPoint y: 125, distance: 127.3
click at [379, 132] on div "Great dive with easy access. Visibility was 10-15 ft with little surge or curre…" at bounding box center [310, 167] width 405 height 71
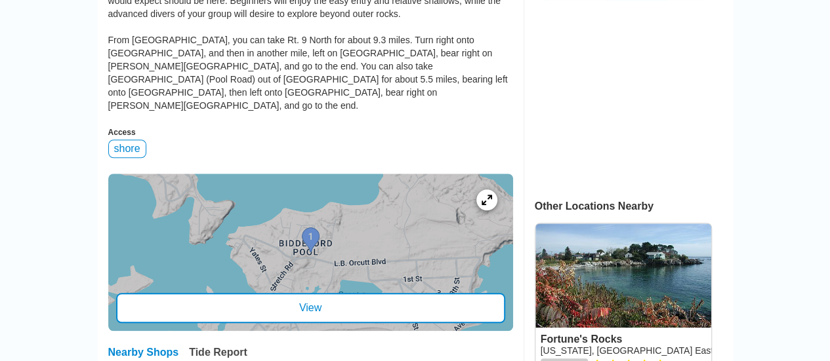
scroll to position [459, 0]
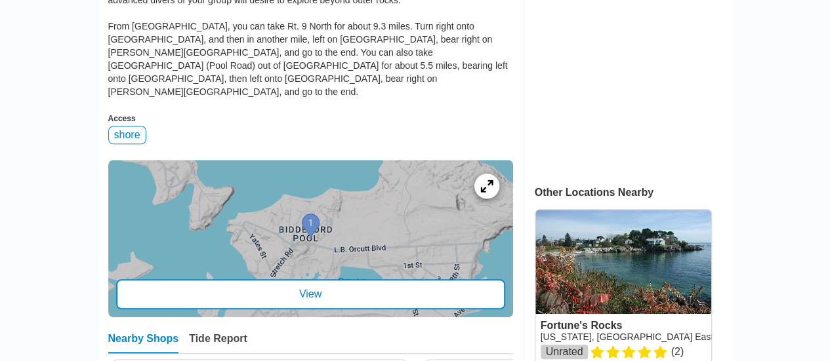
click at [487, 174] on div at bounding box center [486, 186] width 25 height 25
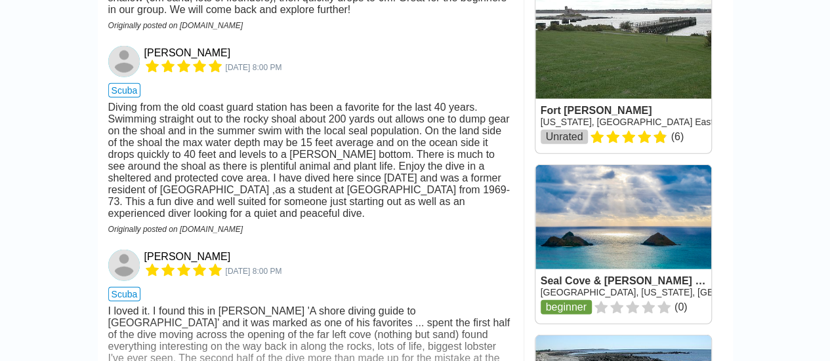
scroll to position [1704, 0]
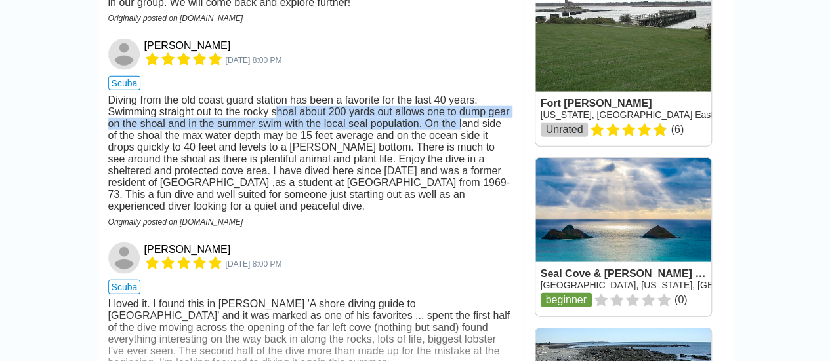
drag, startPoint x: 278, startPoint y: 95, endPoint x: 460, endPoint y: 107, distance: 182.7
click at [460, 107] on div "Diving from the old coast guard station has been a favorite for the last 40 yea…" at bounding box center [310, 153] width 405 height 118
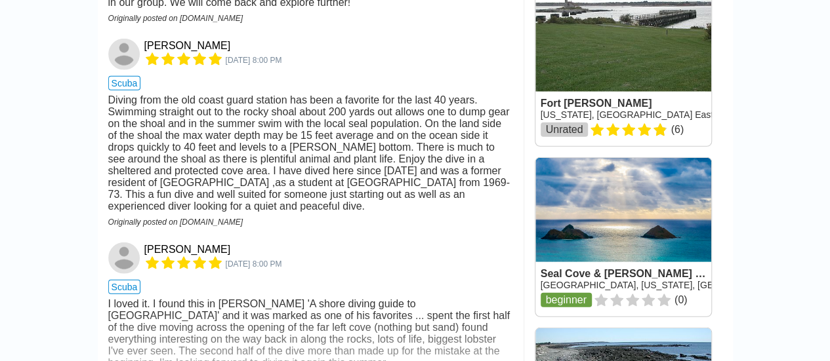
click at [235, 129] on div "Diving from the old coast guard station has been a favorite for the last 40 yea…" at bounding box center [310, 153] width 405 height 118
drag, startPoint x: 256, startPoint y: 115, endPoint x: 310, endPoint y: 115, distance: 53.8
click at [310, 115] on div "Diving from the old coast guard station has been a favorite for the last 40 yea…" at bounding box center [310, 153] width 405 height 118
click at [255, 114] on div "Diving from the old coast guard station has been a favorite for the last 40 yea…" at bounding box center [310, 153] width 405 height 118
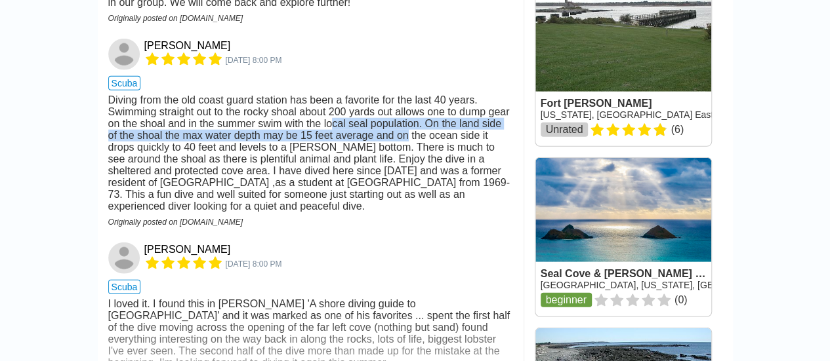
drag, startPoint x: 359, startPoint y: 114, endPoint x: 409, endPoint y: 120, distance: 50.2
click at [409, 120] on div "Diving from the old coast guard station has been a favorite for the last 40 yea…" at bounding box center [310, 153] width 405 height 118
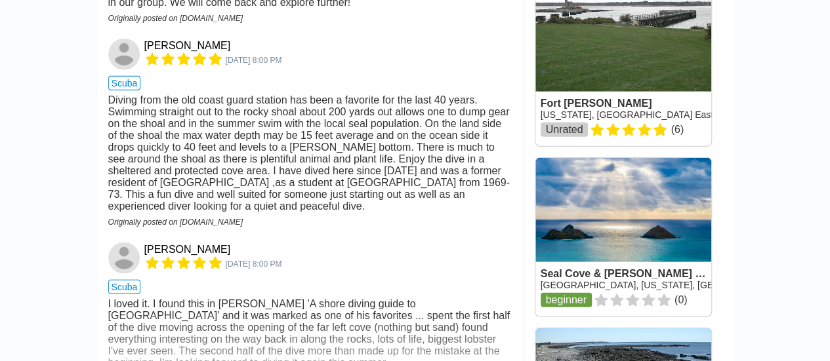
click at [244, 150] on div "Diving from the old coast guard station has been a favorite for the last 40 yea…" at bounding box center [310, 153] width 405 height 118
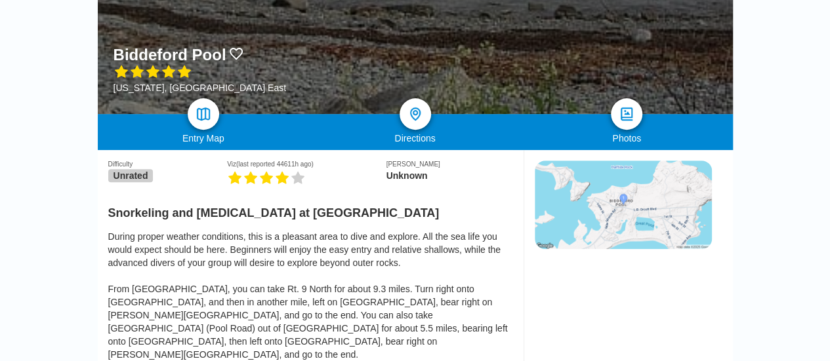
scroll to position [458, 0]
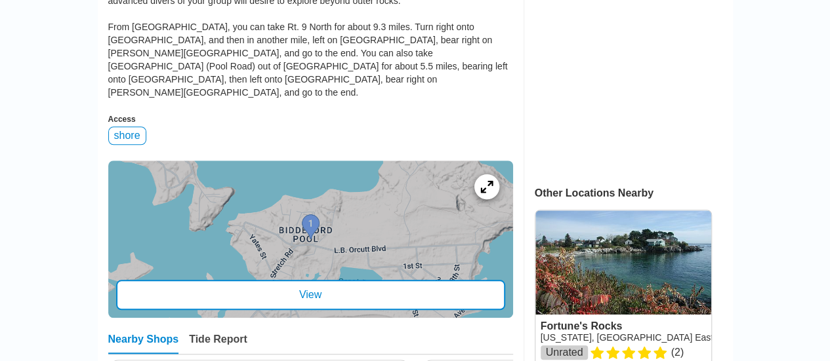
click at [485, 180] on icon at bounding box center [486, 186] width 12 height 12
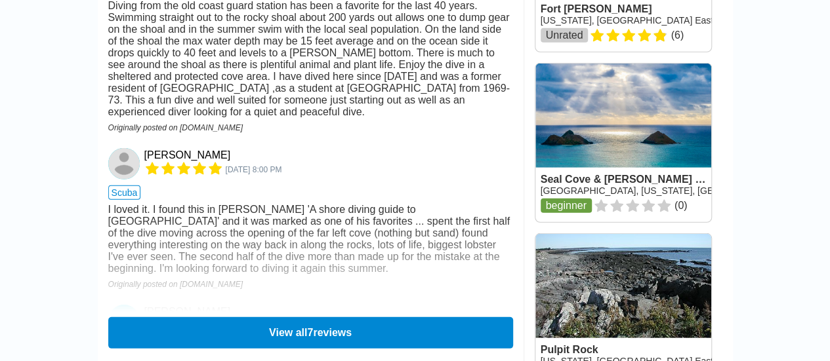
scroll to position [1771, 0]
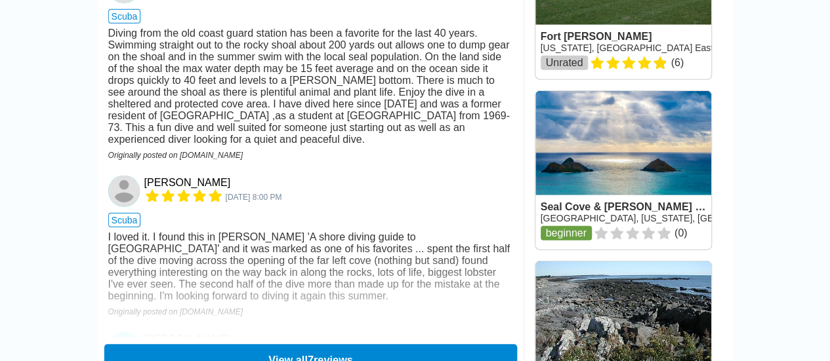
click at [225, 344] on button "View all 7 reviews" at bounding box center [310, 360] width 413 height 32
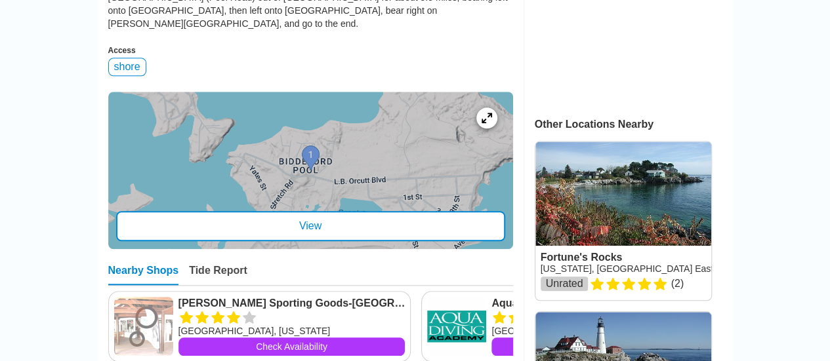
scroll to position [525, 0]
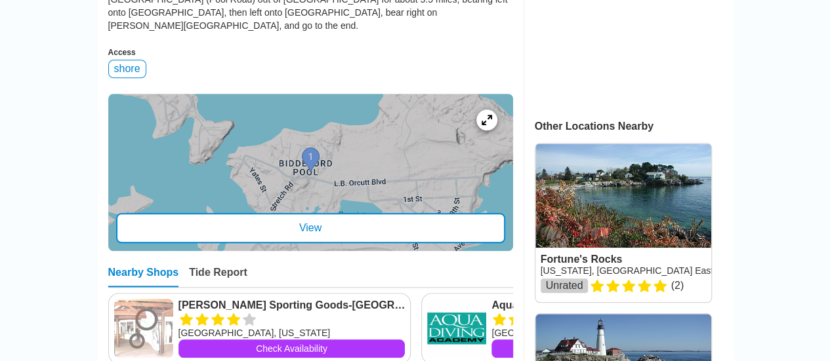
click at [333, 94] on div at bounding box center [310, 172] width 405 height 157
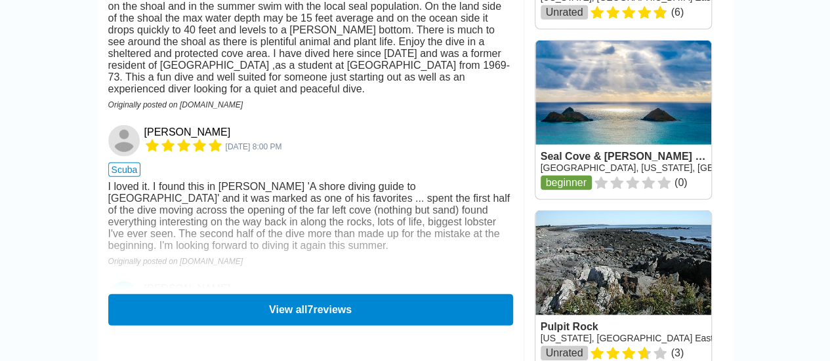
scroll to position [1837, 0]
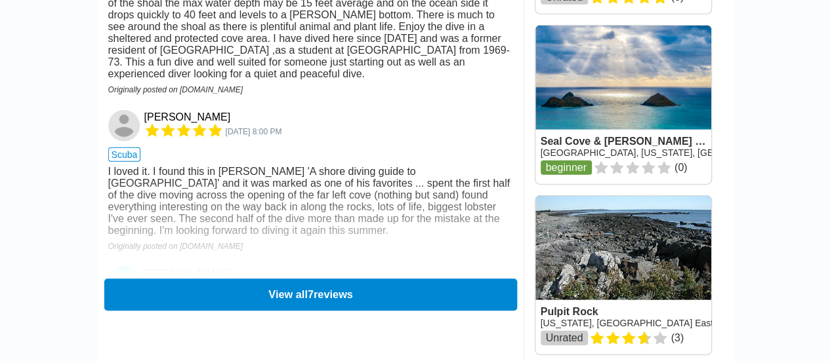
click at [194, 279] on button "View all 7 reviews" at bounding box center [310, 295] width 413 height 32
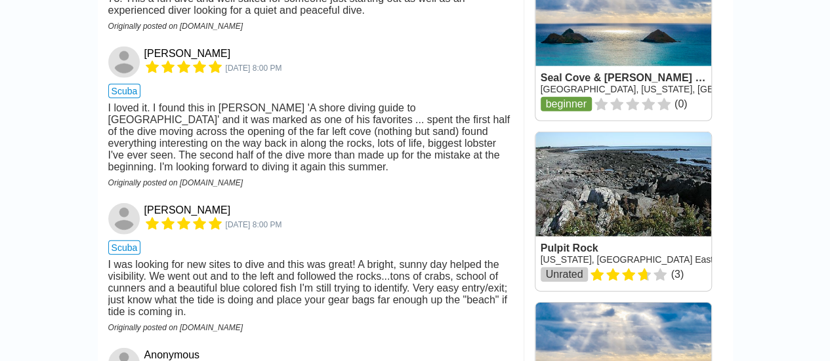
scroll to position [2033, 0]
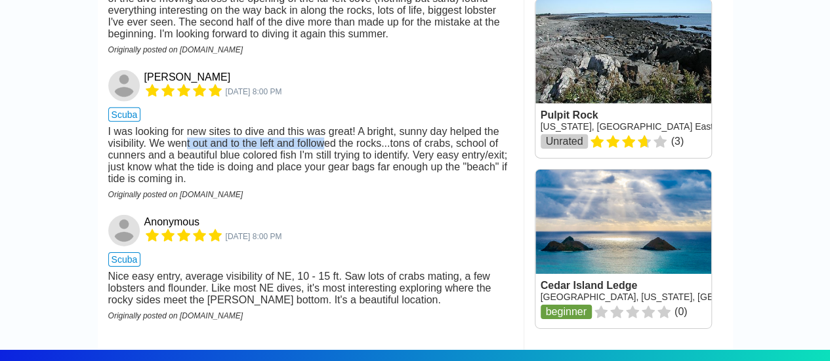
drag, startPoint x: 248, startPoint y: 168, endPoint x: 327, endPoint y: 162, distance: 78.9
click at [327, 162] on div "I was looking for new sites to dive and this was great! A bright, sunny day hel…" at bounding box center [310, 155] width 405 height 59
click at [258, 177] on div "I was looking for new sites to dive and this was great! A bright, sunny day hel…" at bounding box center [310, 155] width 405 height 59
drag, startPoint x: 256, startPoint y: 168, endPoint x: 426, endPoint y: 168, distance: 169.9
click at [426, 168] on div "I was looking for new sites to dive and this was great! A bright, sunny day hel…" at bounding box center [310, 155] width 405 height 59
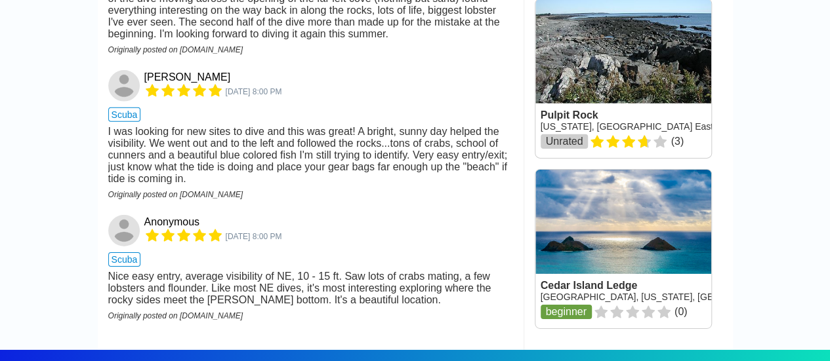
click at [237, 185] on div "I was looking for new sites to dive and this was great! A bright, sunny day hel…" at bounding box center [310, 155] width 405 height 59
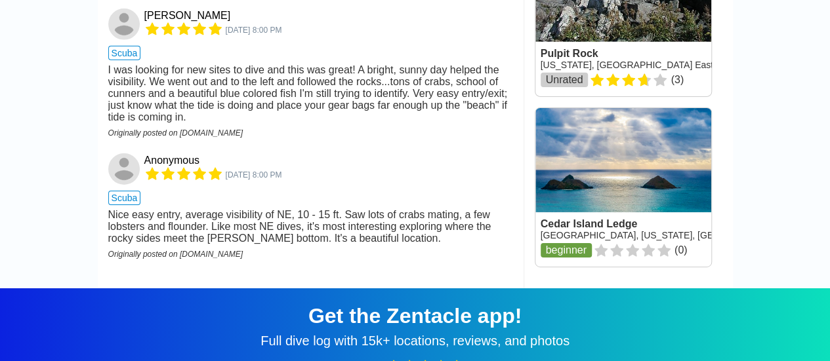
scroll to position [2099, 0]
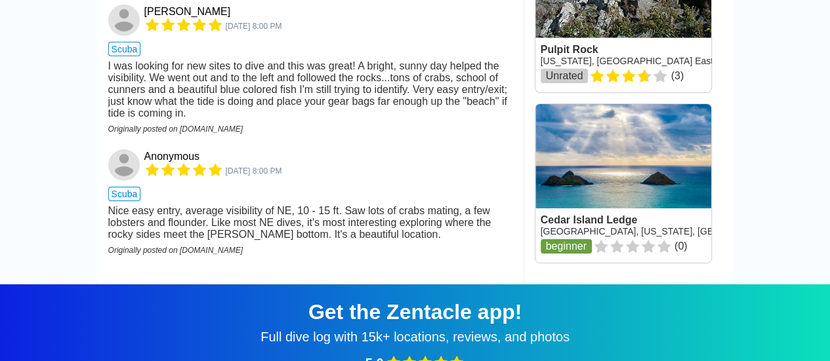
drag, startPoint x: 180, startPoint y: 293, endPoint x: 235, endPoint y: 293, distance: 54.4
click at [235, 255] on div "Originally posted on [DOMAIN_NAME]" at bounding box center [310, 250] width 405 height 9
drag, startPoint x: 178, startPoint y: 293, endPoint x: 241, endPoint y: 296, distance: 63.7
click at [241, 255] on div "Originally posted on [DOMAIN_NAME]" at bounding box center [310, 250] width 405 height 9
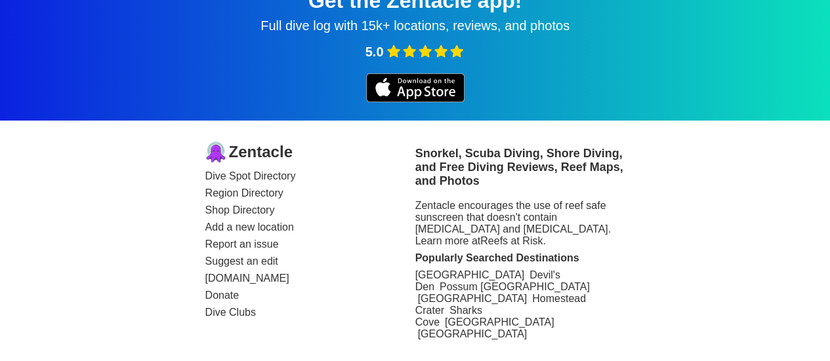
scroll to position [2450, 0]
click at [252, 180] on link "Dive Spot Directory" at bounding box center [310, 177] width 210 height 12
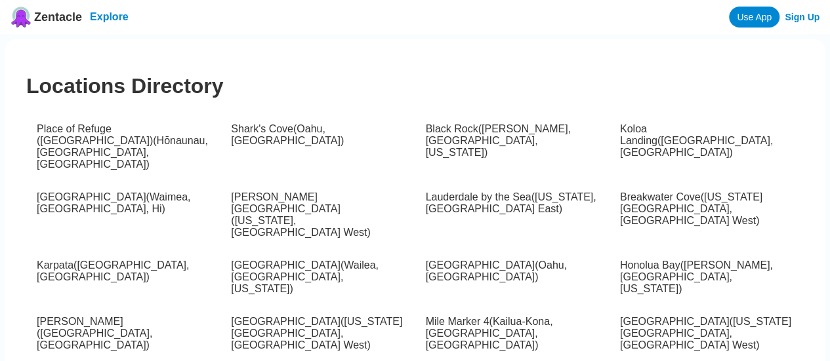
click at [116, 19] on link "Explore" at bounding box center [109, 16] width 39 height 11
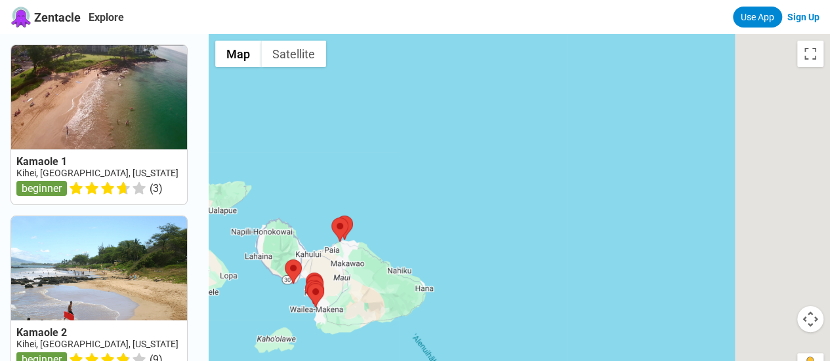
drag, startPoint x: 631, startPoint y: 226, endPoint x: 397, endPoint y: 276, distance: 238.8
click at [430, 277] on div at bounding box center [519, 214] width 621 height 361
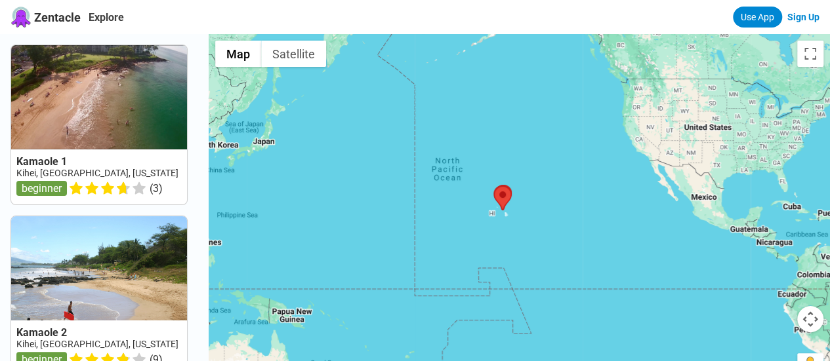
drag, startPoint x: 613, startPoint y: 161, endPoint x: 173, endPoint y: 292, distance: 459.3
click at [173, 292] on div "Kamaole 1 Kihei, [GEOGRAPHIC_DATA], [US_STATE] beginner ( 3 ) Kamaole 2 Kihei, …" at bounding box center [415, 214] width 830 height 361
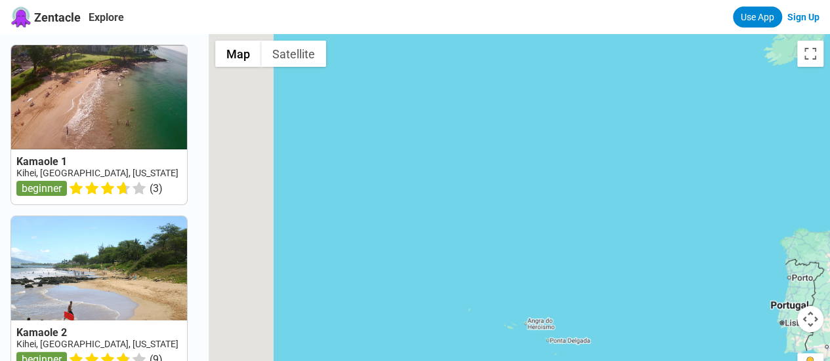
drag, startPoint x: 297, startPoint y: 208, endPoint x: 531, endPoint y: 218, distance: 233.7
click at [531, 219] on div at bounding box center [519, 214] width 621 height 361
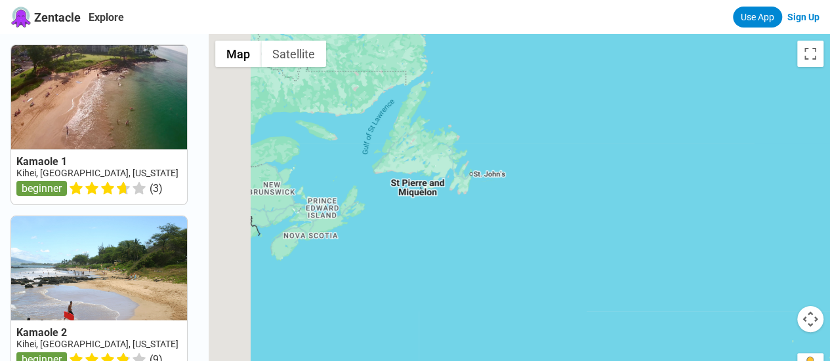
drag, startPoint x: 394, startPoint y: 171, endPoint x: 529, endPoint y: 195, distance: 136.6
click at [529, 195] on div at bounding box center [519, 214] width 621 height 361
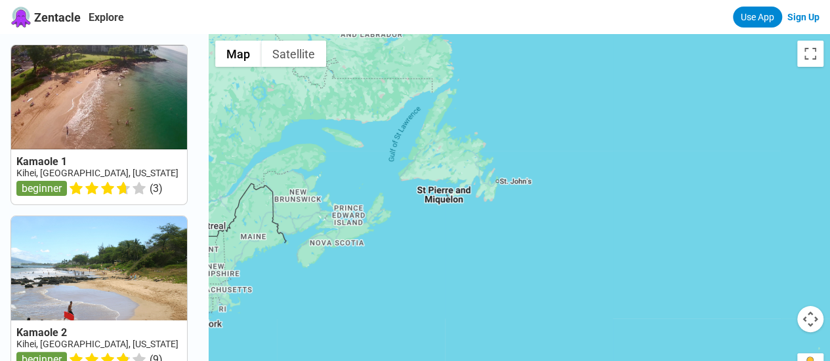
drag, startPoint x: 411, startPoint y: 214, endPoint x: 600, endPoint y: 205, distance: 189.1
click at [600, 205] on div at bounding box center [519, 214] width 621 height 361
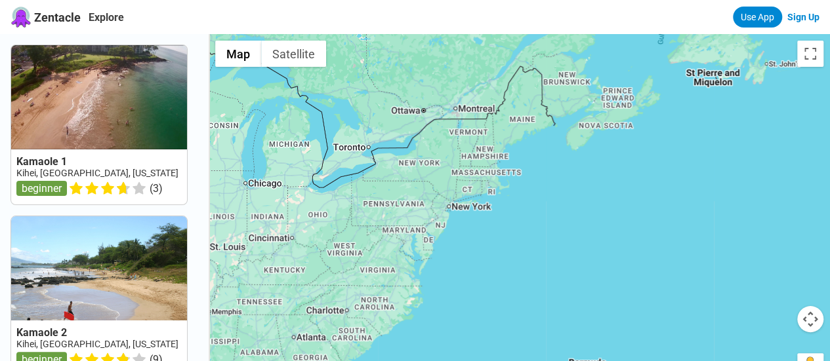
drag, startPoint x: 455, startPoint y: 176, endPoint x: 449, endPoint y: 157, distance: 20.5
click at [449, 157] on div at bounding box center [519, 214] width 621 height 361
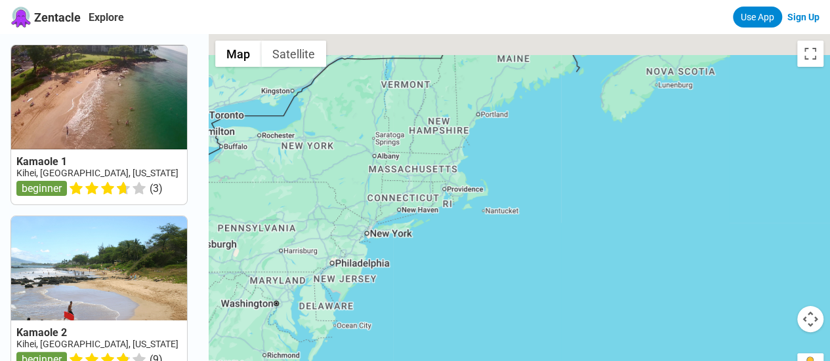
drag, startPoint x: 537, startPoint y: 113, endPoint x: 480, endPoint y: 174, distance: 83.1
click at [480, 174] on div at bounding box center [519, 214] width 621 height 361
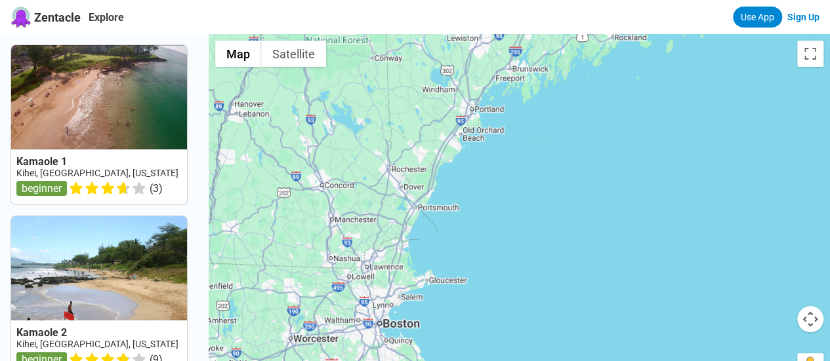
drag, startPoint x: 493, startPoint y: 75, endPoint x: 483, endPoint y: 150, distance: 75.4
click at [483, 150] on div at bounding box center [519, 214] width 621 height 361
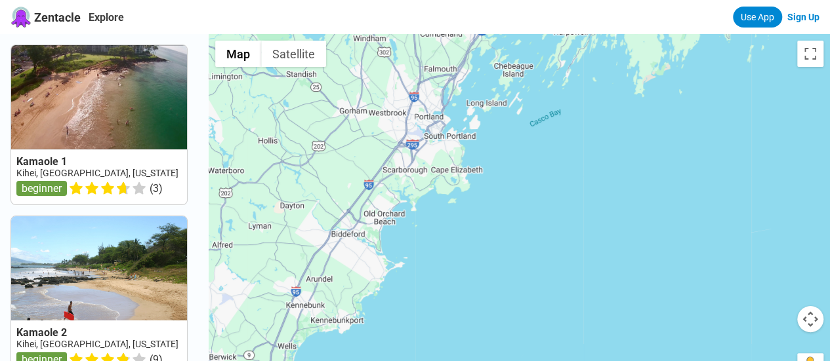
drag, startPoint x: 476, startPoint y: 174, endPoint x: 466, endPoint y: 218, distance: 45.7
click at [466, 218] on div at bounding box center [519, 214] width 621 height 361
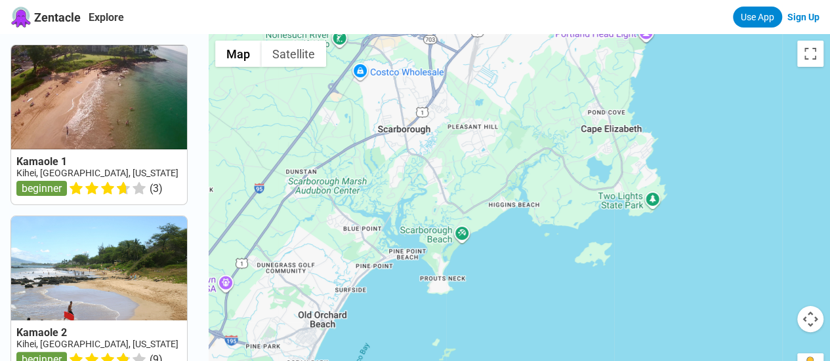
drag, startPoint x: 470, startPoint y: 221, endPoint x: 546, endPoint y: 269, distance: 89.3
click at [546, 269] on div at bounding box center [519, 214] width 621 height 361
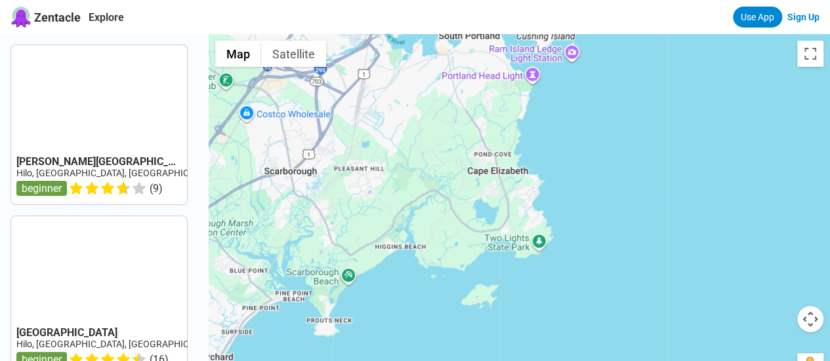
drag, startPoint x: 605, startPoint y: 219, endPoint x: 495, endPoint y: 256, distance: 116.4
click at [495, 256] on div at bounding box center [519, 214] width 621 height 361
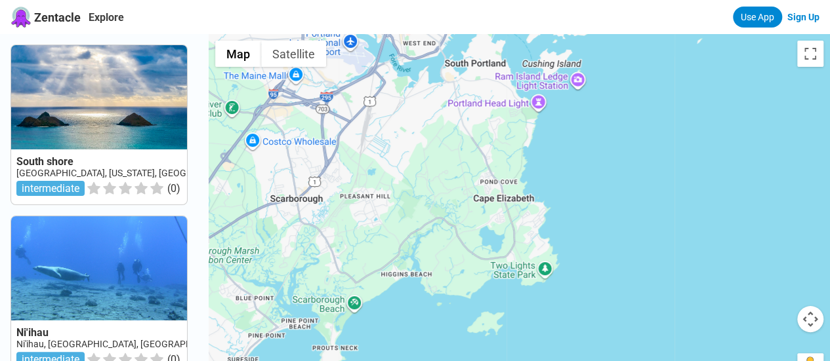
drag, startPoint x: 556, startPoint y: 126, endPoint x: 570, endPoint y: 179, distance: 55.1
click at [570, 179] on div at bounding box center [519, 214] width 621 height 361
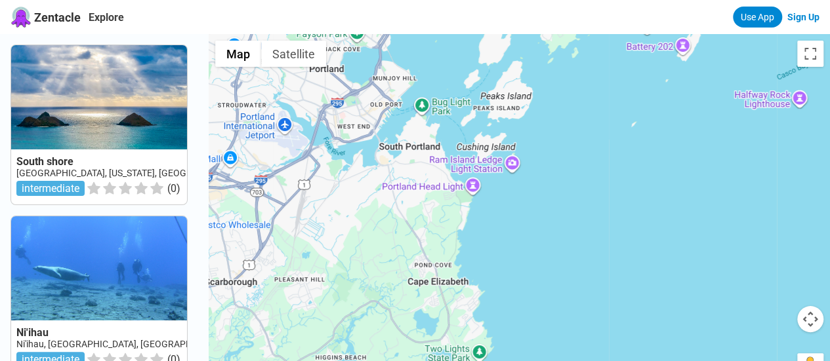
drag, startPoint x: 569, startPoint y: 159, endPoint x: 501, endPoint y: 243, distance: 108.3
click at [501, 243] on div at bounding box center [519, 214] width 621 height 361
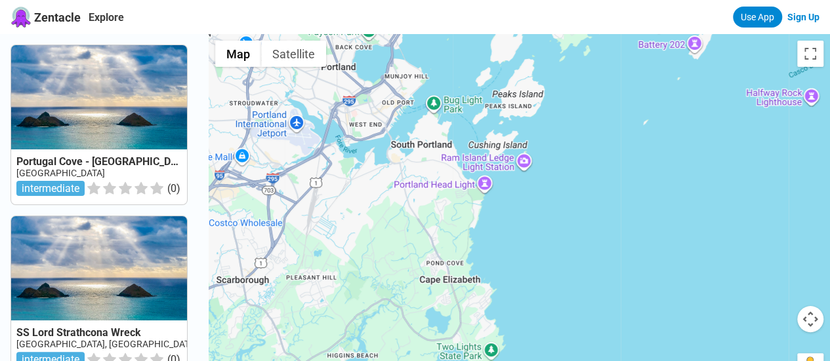
drag, startPoint x: 488, startPoint y: 224, endPoint x: 634, endPoint y: 108, distance: 186.2
click at [647, 104] on div at bounding box center [519, 214] width 621 height 361
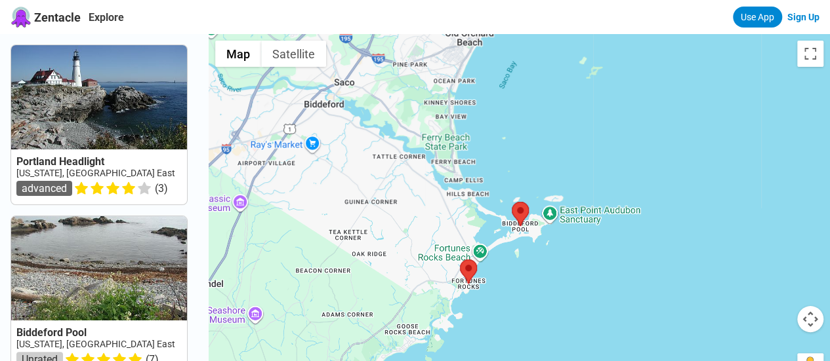
drag, startPoint x: 393, startPoint y: 331, endPoint x: 464, endPoint y: 136, distance: 207.3
click at [464, 136] on div at bounding box center [519, 214] width 621 height 361
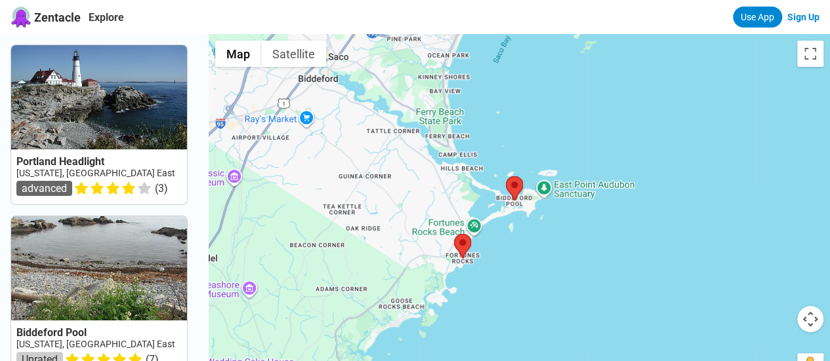
drag, startPoint x: 465, startPoint y: 271, endPoint x: 471, endPoint y: 256, distance: 16.2
click at [471, 256] on div at bounding box center [519, 214] width 621 height 361
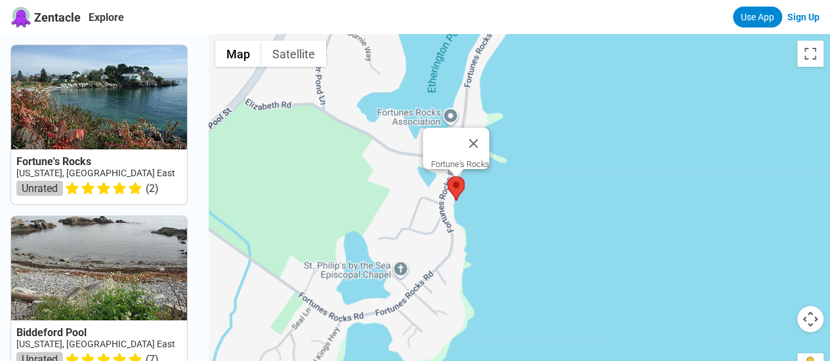
click at [447, 176] on area at bounding box center [447, 176] width 0 height 0
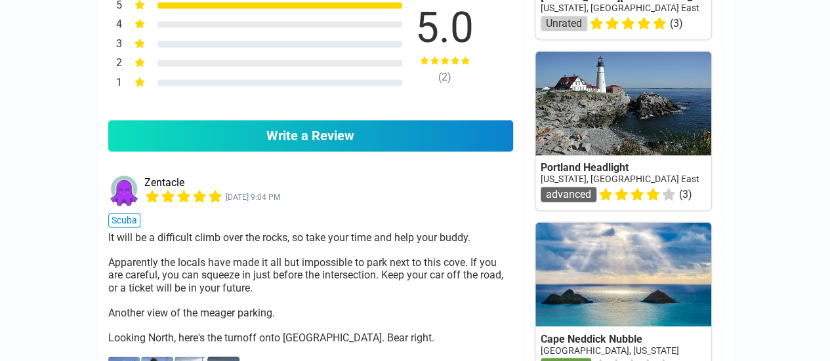
scroll to position [984, 0]
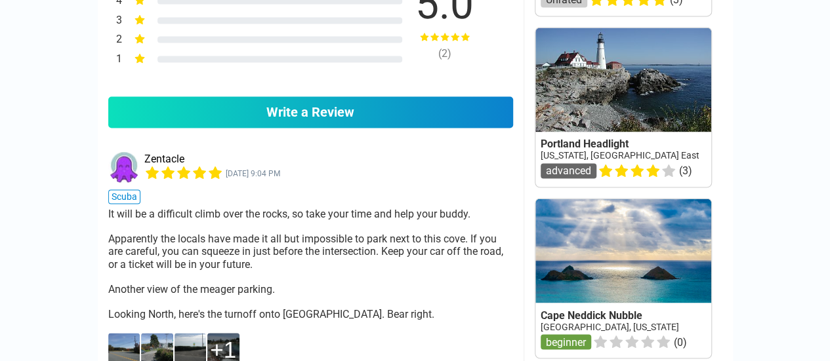
click at [117, 333] on img at bounding box center [124, 349] width 32 height 33
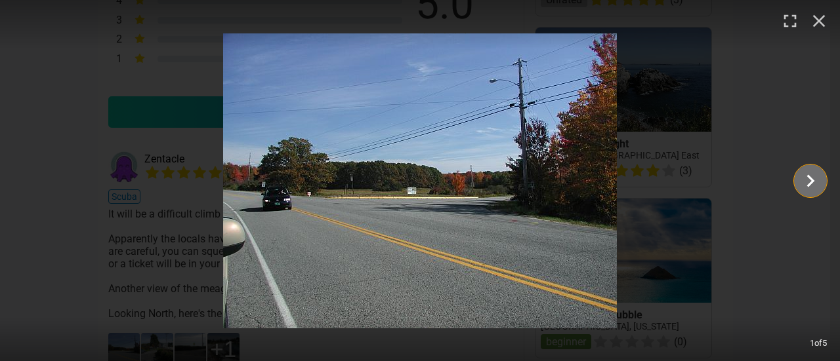
click at [810, 183] on icon "Show slide 2 of 5" at bounding box center [810, 180] width 25 height 31
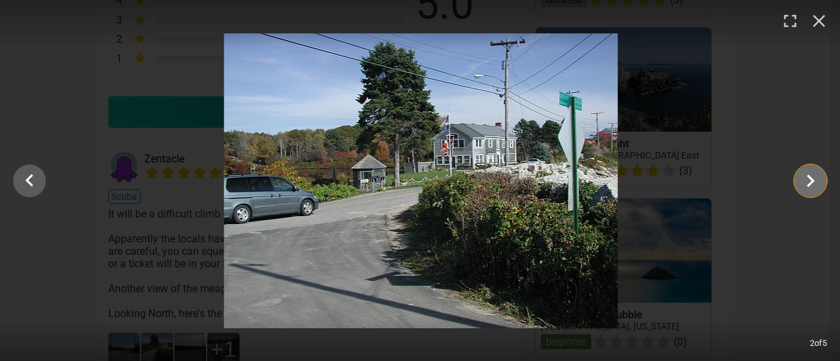
click at [808, 183] on icon "Show slide 3 of 5" at bounding box center [810, 180] width 25 height 31
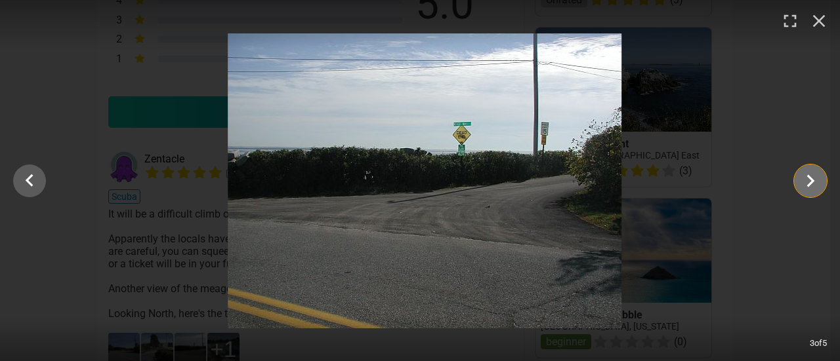
click at [808, 183] on icon "Show slide 4 of 5" at bounding box center [810, 180] width 25 height 31
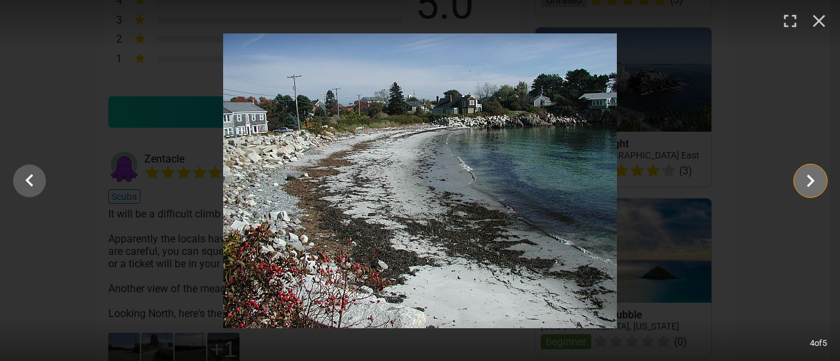
click at [808, 183] on icon "Show slide 5 of 5" at bounding box center [810, 180] width 25 height 31
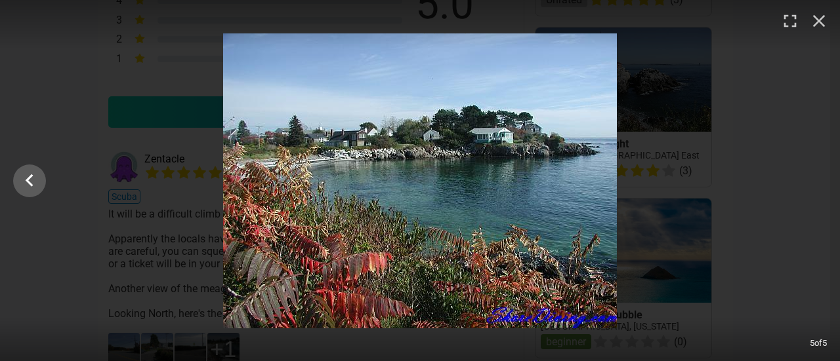
click at [808, 183] on div at bounding box center [420, 180] width 840 height 295
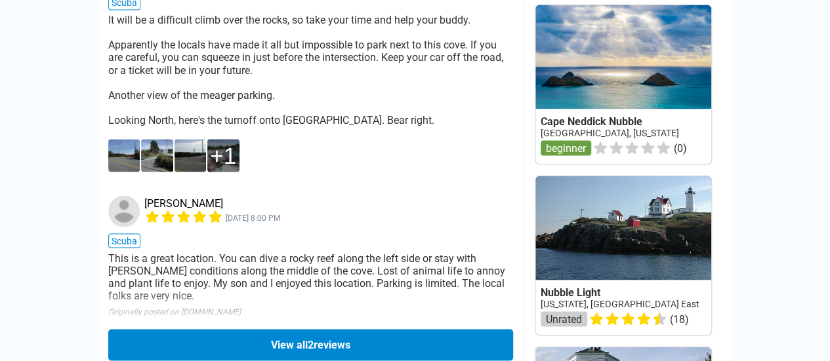
scroll to position [1181, 0]
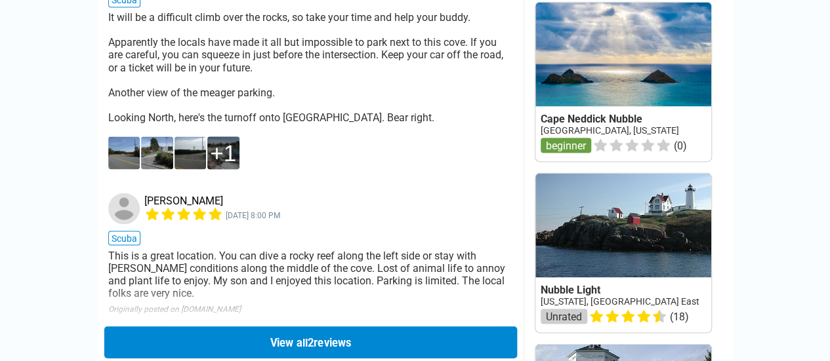
click at [228, 326] on button "View all 2 reviews" at bounding box center [310, 342] width 413 height 32
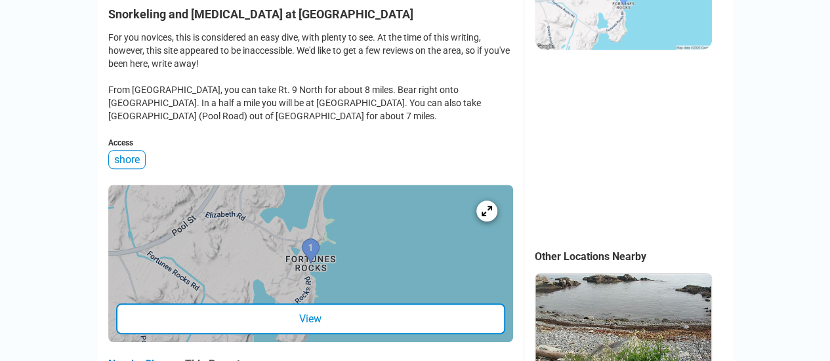
scroll to position [394, 0]
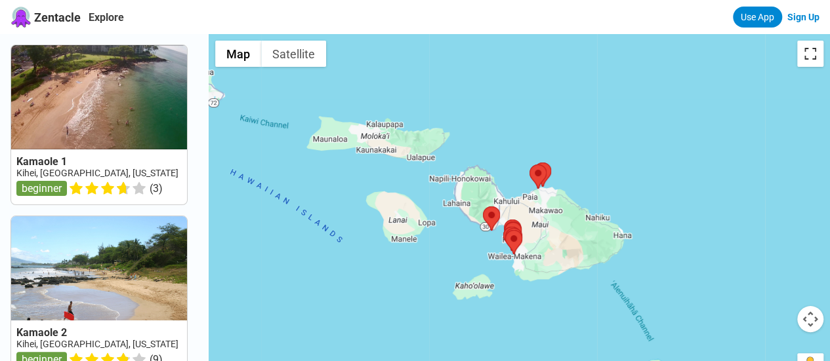
click at [815, 54] on button "Toggle fullscreen view" at bounding box center [810, 54] width 26 height 26
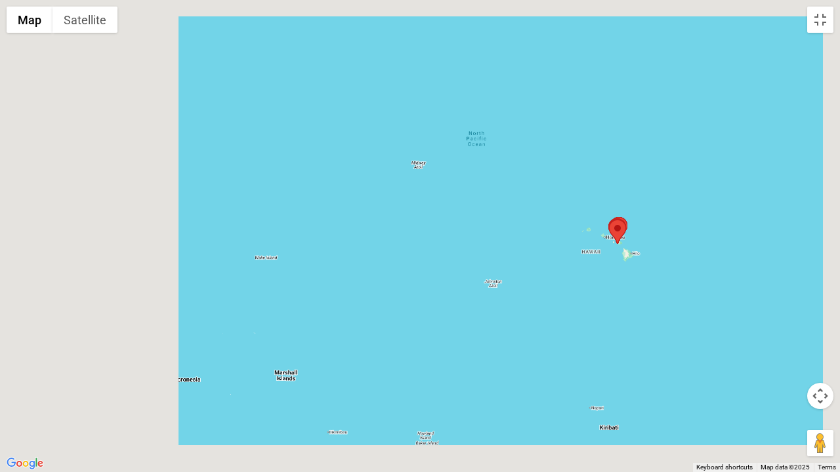
drag, startPoint x: 356, startPoint y: 257, endPoint x: 629, endPoint y: 256, distance: 273.5
click at [693, 277] on div at bounding box center [420, 236] width 840 height 472
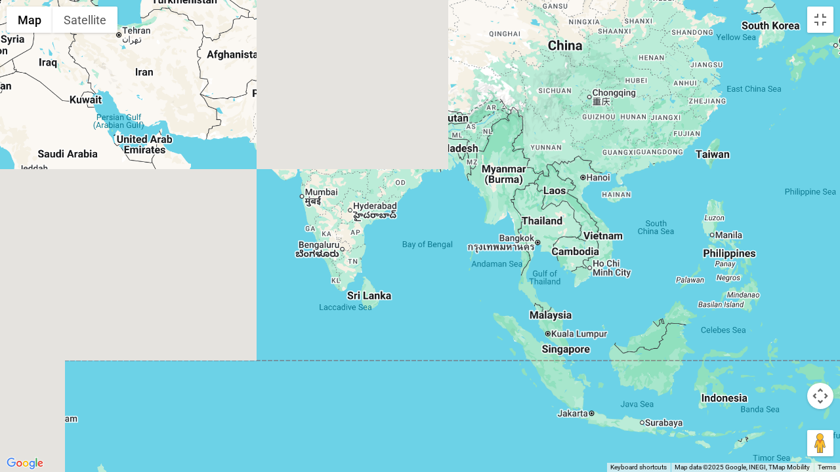
drag, startPoint x: 432, startPoint y: 235, endPoint x: 726, endPoint y: 188, distance: 298.3
click at [730, 188] on div at bounding box center [420, 236] width 840 height 472
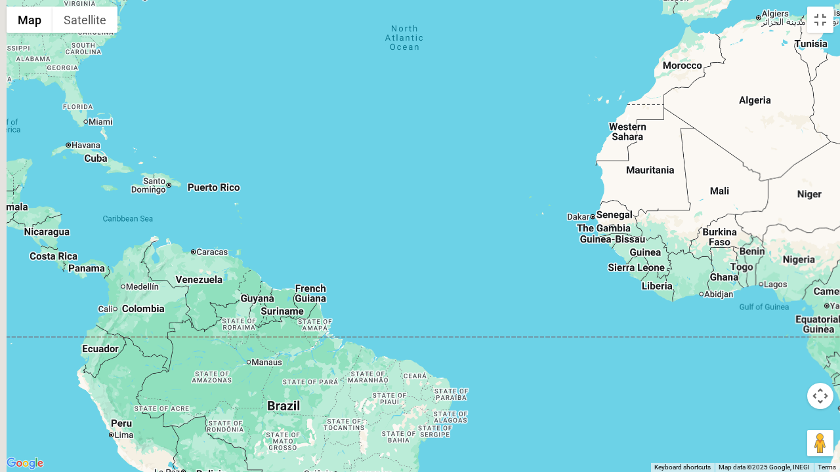
drag, startPoint x: 306, startPoint y: 254, endPoint x: 701, endPoint y: 335, distance: 402.5
click at [701, 335] on div at bounding box center [420, 236] width 840 height 472
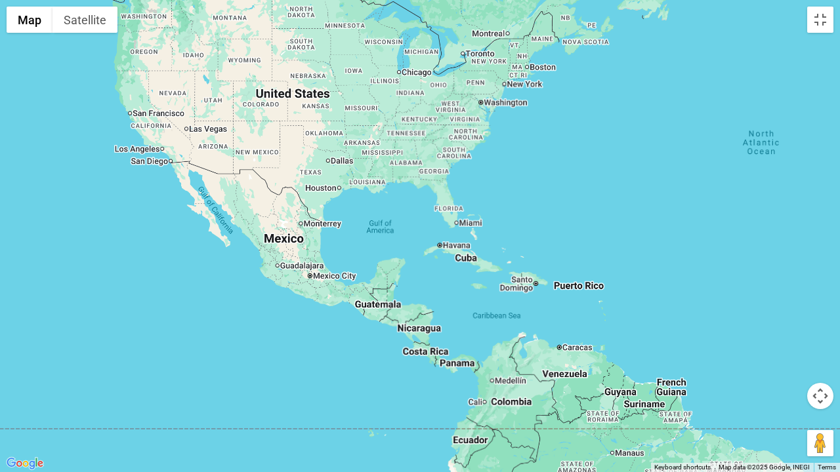
drag, startPoint x: 317, startPoint y: 245, endPoint x: 331, endPoint y: 397, distance: 152.8
click at [319, 361] on div at bounding box center [420, 236] width 840 height 472
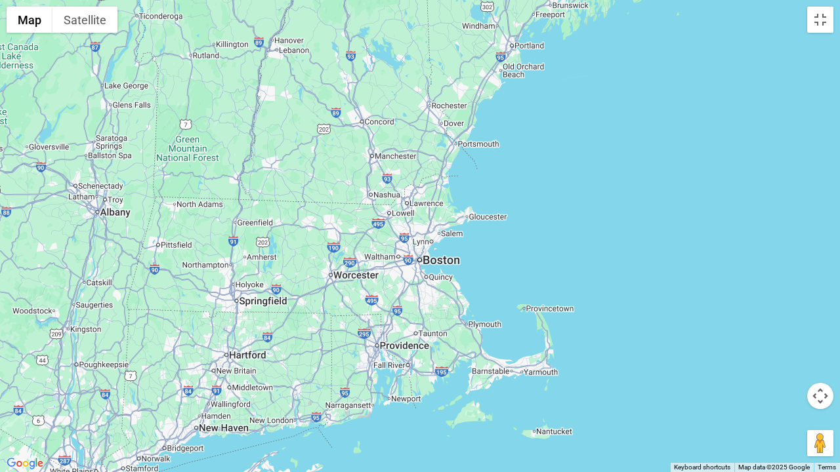
drag, startPoint x: 502, startPoint y: 137, endPoint x: 481, endPoint y: 171, distance: 39.5
click at [481, 171] on div at bounding box center [420, 236] width 840 height 472
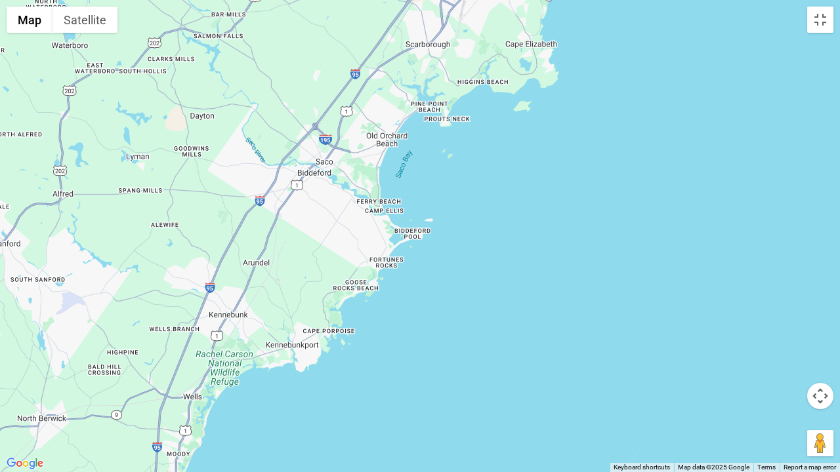
drag, startPoint x: 439, startPoint y: 158, endPoint x: 417, endPoint y: 191, distance: 39.3
click at [438, 198] on div at bounding box center [420, 236] width 840 height 472
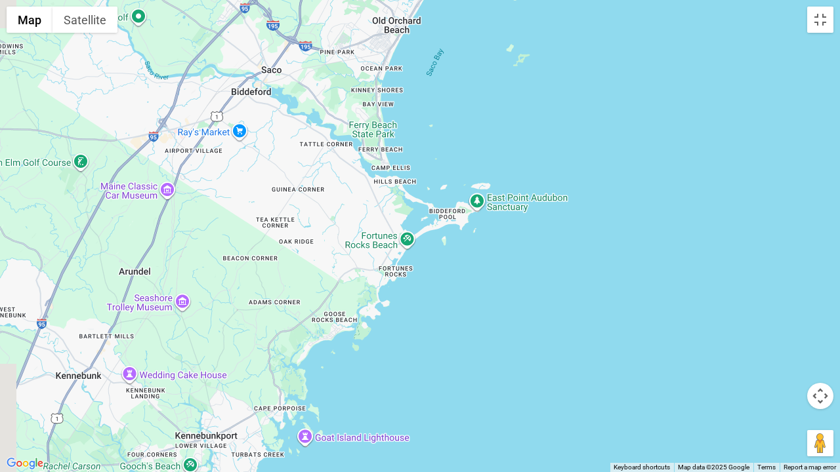
drag, startPoint x: 399, startPoint y: 241, endPoint x: 438, endPoint y: 144, distance: 104.8
click at [438, 144] on div at bounding box center [420, 236] width 840 height 472
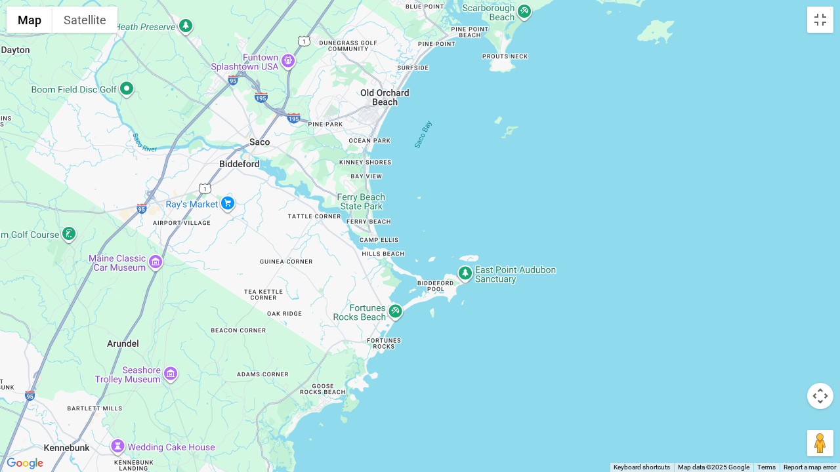
drag, startPoint x: 506, startPoint y: 95, endPoint x: 474, endPoint y: 243, distance: 151.8
click at [497, 171] on div at bounding box center [420, 236] width 840 height 472
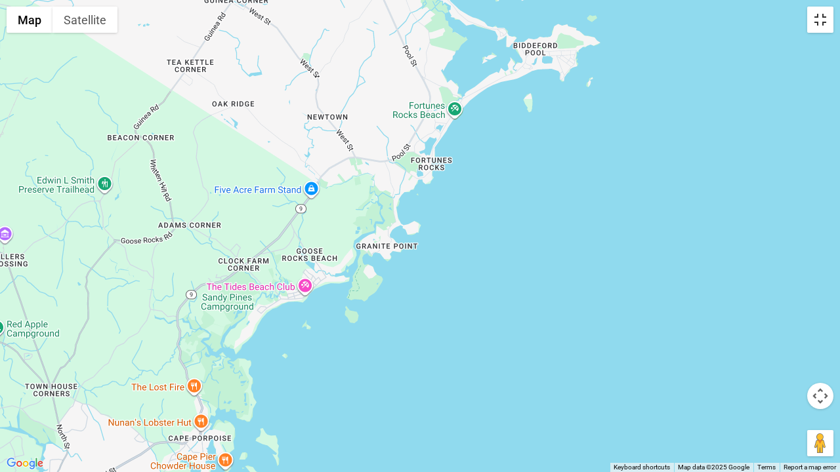
click at [820, 24] on button "Toggle fullscreen view" at bounding box center [820, 20] width 26 height 26
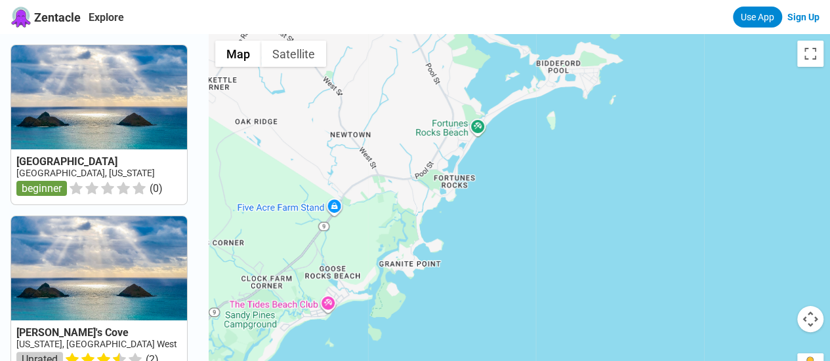
drag, startPoint x: 560, startPoint y: 180, endPoint x: 481, endPoint y: 220, distance: 88.6
click at [481, 220] on div at bounding box center [519, 214] width 621 height 361
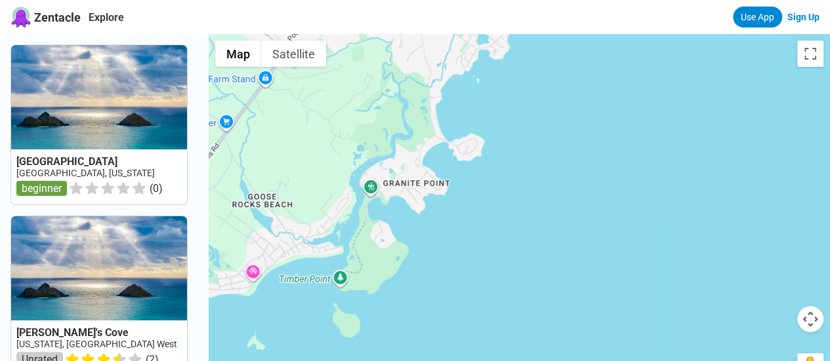
drag, startPoint x: 463, startPoint y: 224, endPoint x: 526, endPoint y: 71, distance: 165.3
click at [526, 71] on div at bounding box center [519, 214] width 621 height 361
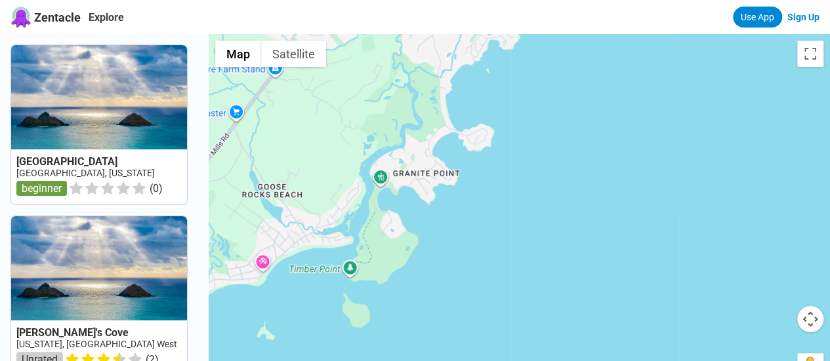
drag, startPoint x: 484, startPoint y: 211, endPoint x: 500, endPoint y: 188, distance: 27.7
click at [500, 192] on div at bounding box center [519, 214] width 621 height 361
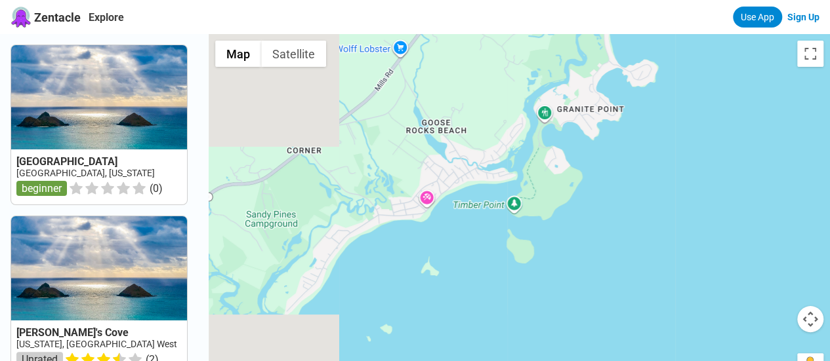
drag, startPoint x: 472, startPoint y: 224, endPoint x: 623, endPoint y: 173, distance: 159.7
click at [623, 173] on div at bounding box center [519, 214] width 621 height 361
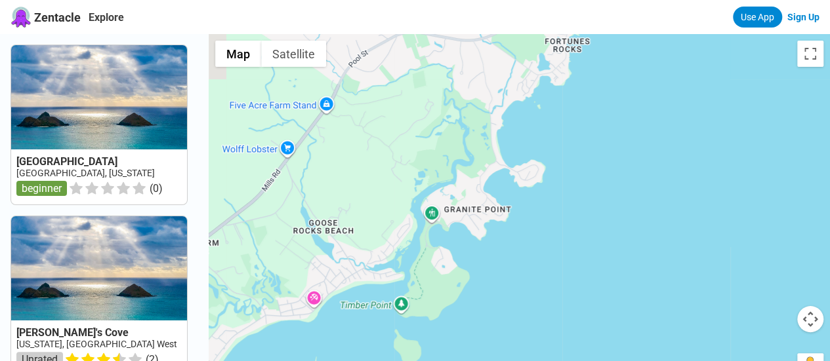
drag, startPoint x: 506, startPoint y: 212, endPoint x: 386, endPoint y: 317, distance: 159.9
click at [386, 317] on div at bounding box center [519, 214] width 621 height 361
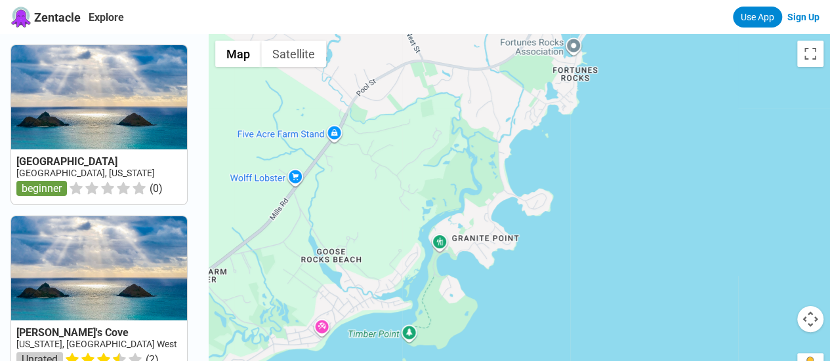
drag, startPoint x: 534, startPoint y: 102, endPoint x: 612, endPoint y: 104, distance: 78.1
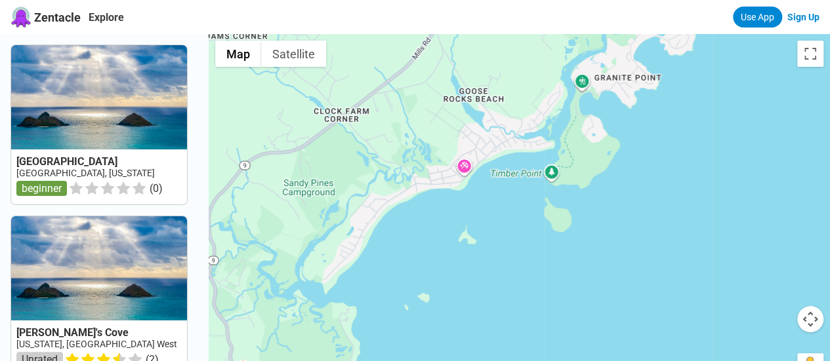
drag, startPoint x: 584, startPoint y: 205, endPoint x: 666, endPoint y: 82, distance: 148.1
click at [666, 82] on div at bounding box center [519, 214] width 621 height 361
click at [656, 94] on div at bounding box center [519, 214] width 621 height 361
drag, startPoint x: 445, startPoint y: 250, endPoint x: 645, endPoint y: 96, distance: 252.2
click at [645, 96] on div at bounding box center [519, 214] width 621 height 361
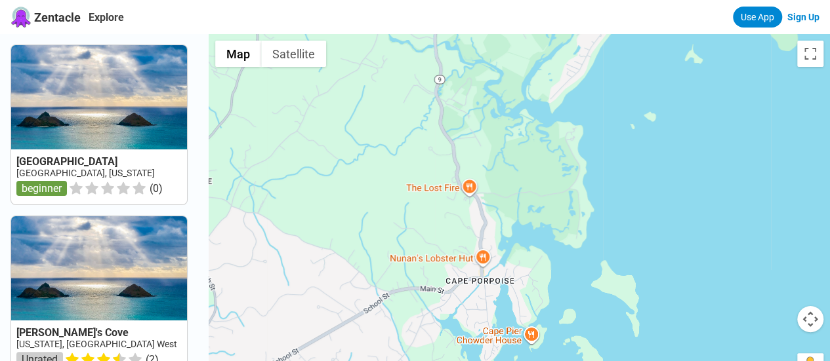
drag, startPoint x: 377, startPoint y: 211, endPoint x: 601, endPoint y: 66, distance: 266.5
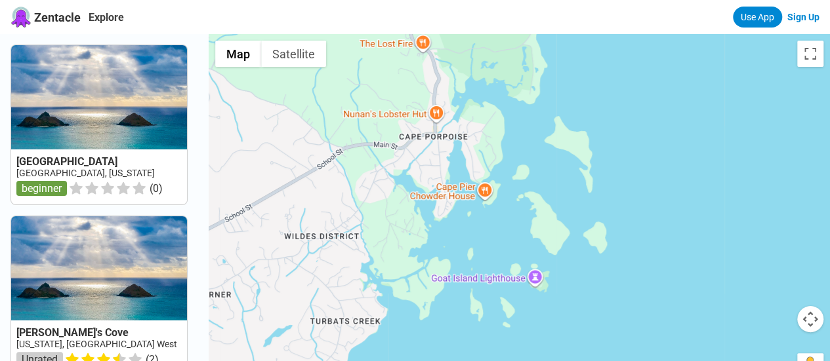
drag, startPoint x: 588, startPoint y: 220, endPoint x: 546, endPoint y: 155, distance: 77.3
click at [545, 62] on div at bounding box center [519, 214] width 621 height 361
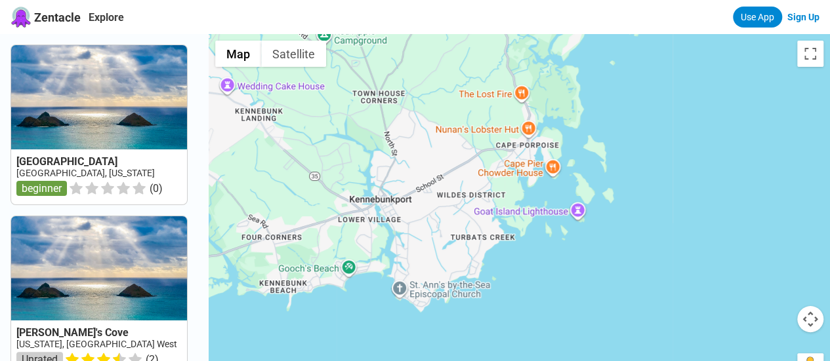
drag, startPoint x: 565, startPoint y: 123, endPoint x: 606, endPoint y: 111, distance: 42.5
click at [606, 111] on div at bounding box center [519, 214] width 621 height 361
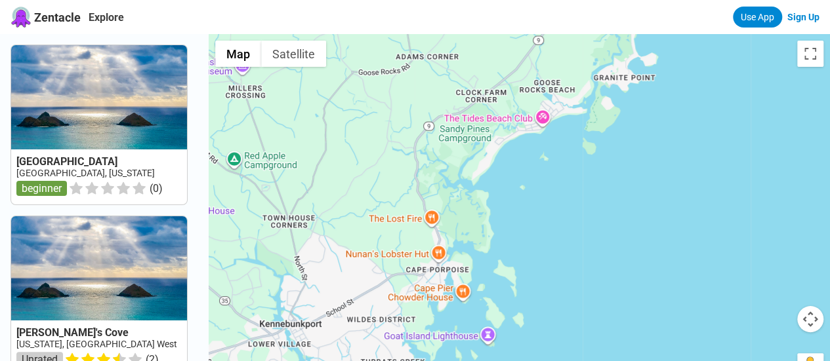
drag, startPoint x: 643, startPoint y: 127, endPoint x: 550, endPoint y: 260, distance: 162.5
click at [550, 260] on div at bounding box center [519, 214] width 621 height 361
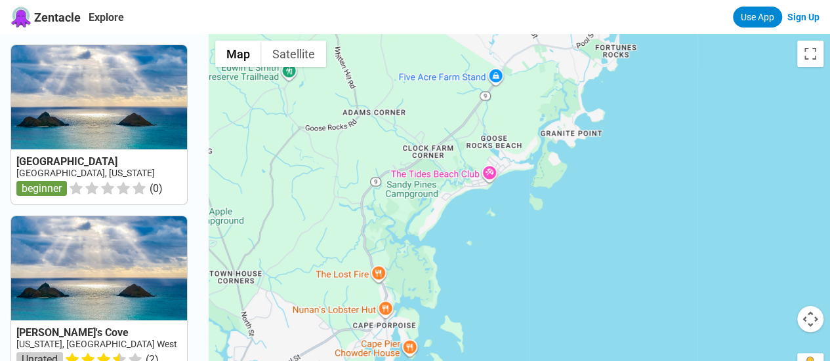
drag, startPoint x: 588, startPoint y: 180, endPoint x: 540, endPoint y: 228, distance: 68.2
click at [540, 228] on div at bounding box center [519, 214] width 621 height 361
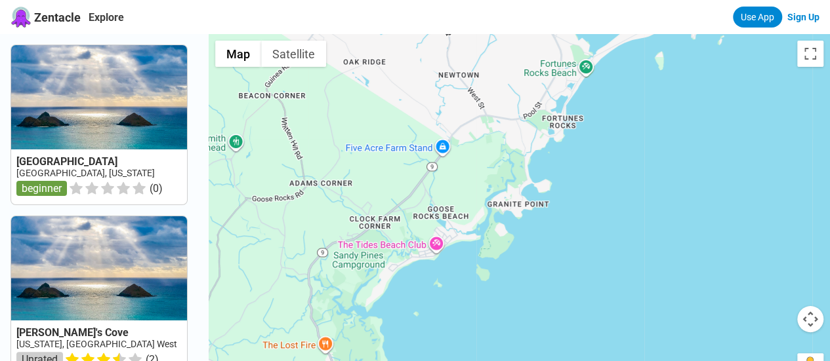
drag, startPoint x: 650, startPoint y: 82, endPoint x: 596, endPoint y: 158, distance: 93.6
click at [596, 158] on div at bounding box center [519, 214] width 621 height 361
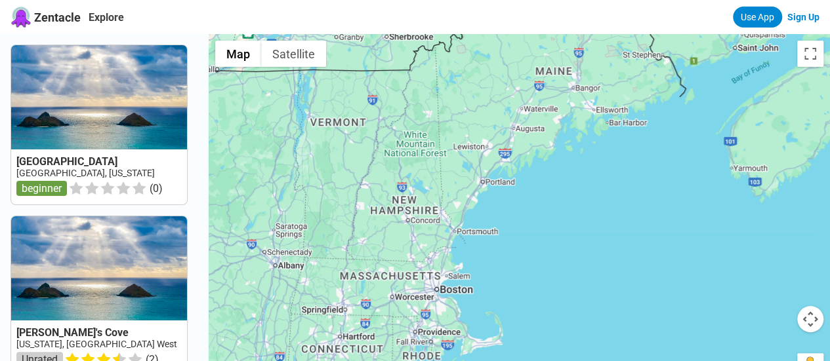
drag, startPoint x: 687, startPoint y: 177, endPoint x: 211, endPoint y: 225, distance: 478.0
click at [523, 217] on div at bounding box center [519, 214] width 621 height 361
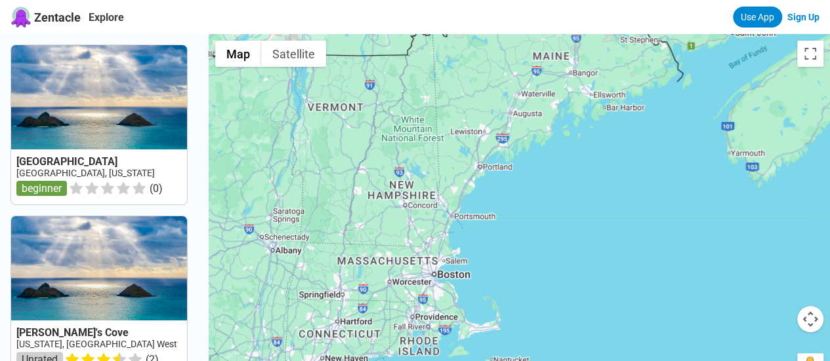
click at [682, 192] on div at bounding box center [519, 214] width 621 height 361
click at [577, 197] on div at bounding box center [519, 214] width 621 height 361
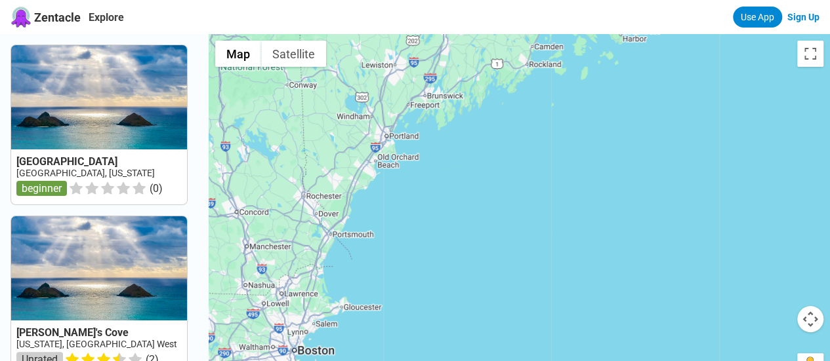
click at [401, 174] on div at bounding box center [519, 214] width 621 height 361
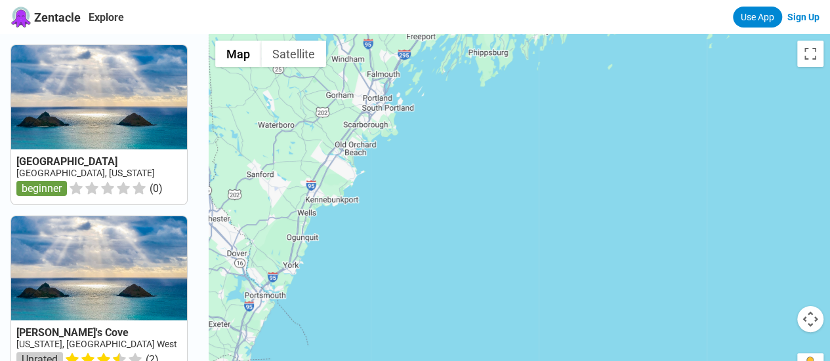
click at [388, 198] on div at bounding box center [519, 214] width 621 height 361
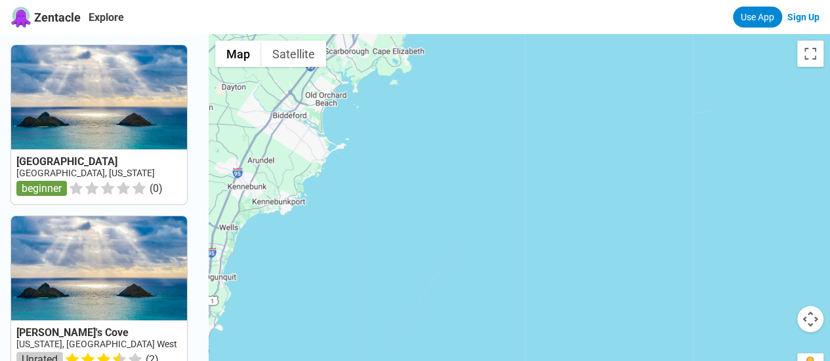
click at [68, 13] on span "Zentacle" at bounding box center [57, 17] width 47 height 14
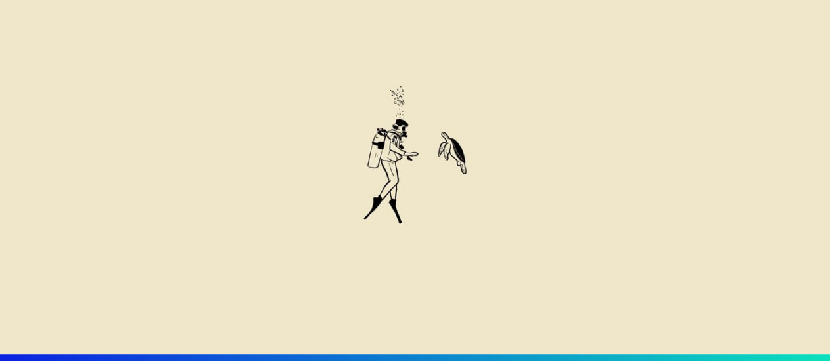
click at [375, 200] on img at bounding box center [415, 161] width 223 height 298
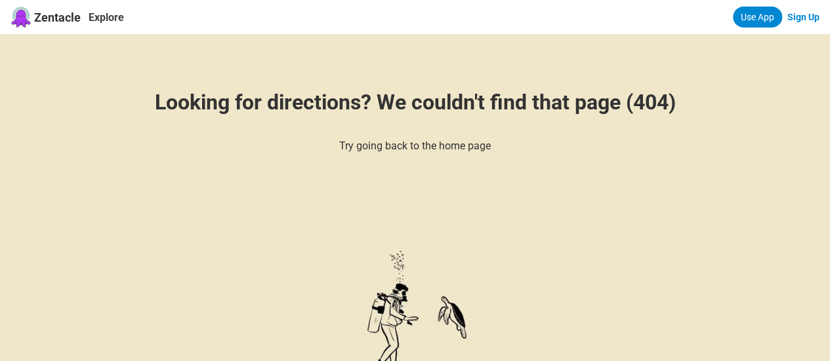
click at [387, 144] on h6 "Try going back to the home page" at bounding box center [415, 146] width 746 height 12
drag, startPoint x: 323, startPoint y: 146, endPoint x: 463, endPoint y: 107, distance: 145.6
click at [514, 146] on h6 "Try going back to the home page" at bounding box center [415, 146] width 746 height 12
click at [117, 16] on link "Explore" at bounding box center [106, 17] width 35 height 12
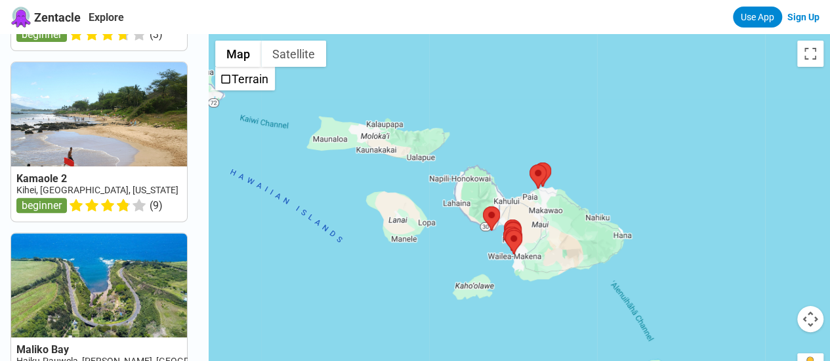
scroll to position [787, 0]
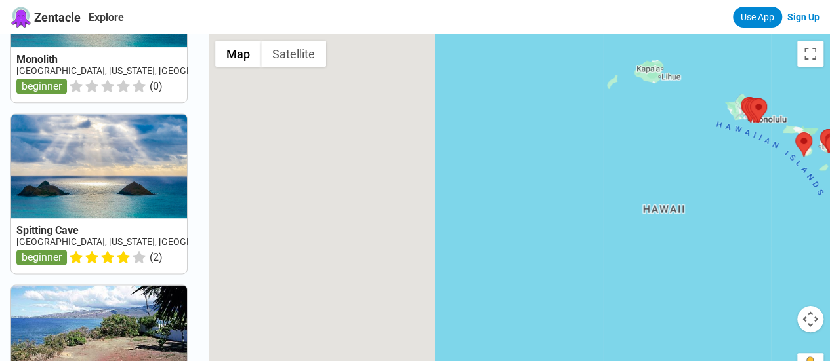
drag, startPoint x: 323, startPoint y: 196, endPoint x: 588, endPoint y: 161, distance: 266.7
click at [576, 162] on div at bounding box center [519, 214] width 621 height 361
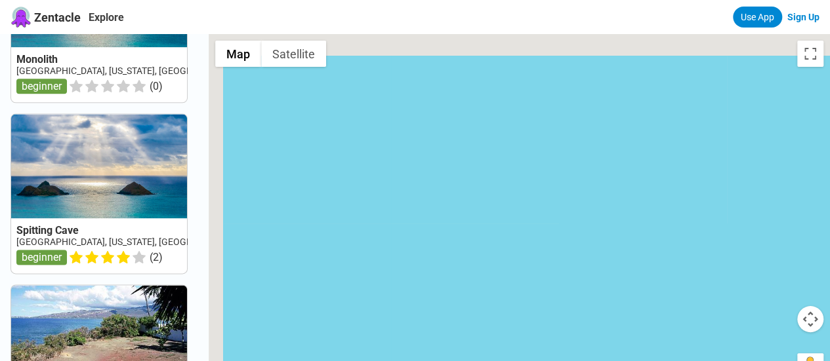
drag, startPoint x: 420, startPoint y: 232, endPoint x: 512, endPoint y: 248, distance: 93.2
click at [464, 246] on div at bounding box center [519, 214] width 621 height 361
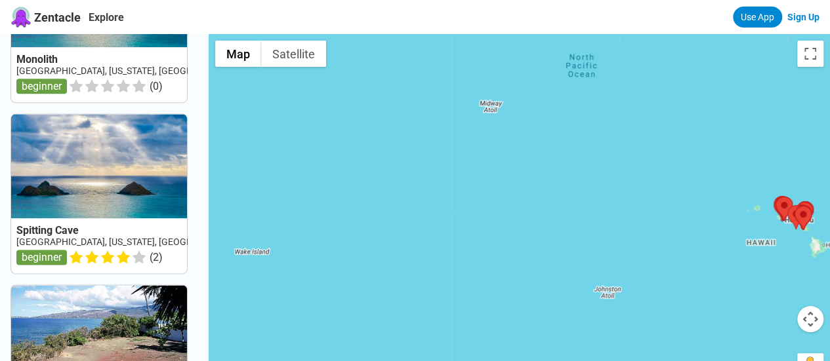
drag, startPoint x: 352, startPoint y: 169, endPoint x: 604, endPoint y: 270, distance: 272.0
click at [604, 275] on div at bounding box center [519, 214] width 621 height 361
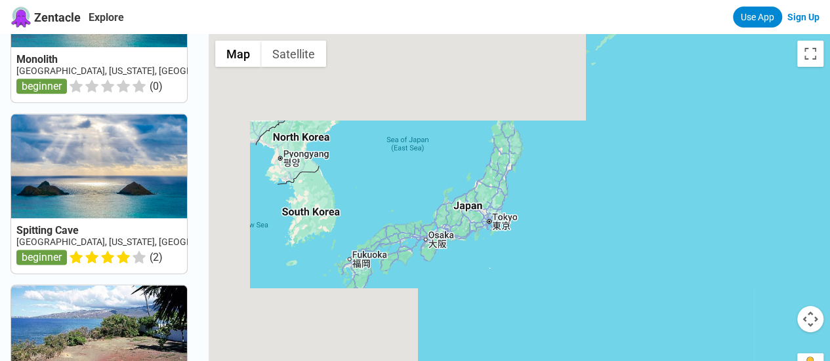
drag, startPoint x: 485, startPoint y: 191, endPoint x: 643, endPoint y: 251, distance: 169.2
click at [661, 253] on div at bounding box center [519, 214] width 621 height 361
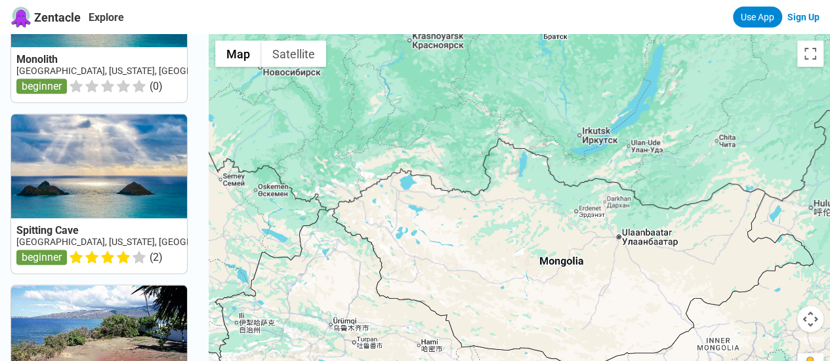
drag, startPoint x: 471, startPoint y: 207, endPoint x: 585, endPoint y: 287, distance: 139.0
click at [585, 287] on div at bounding box center [519, 214] width 621 height 361
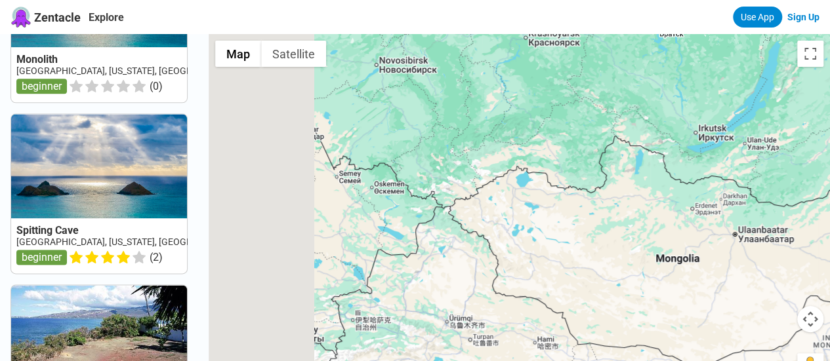
drag, startPoint x: 352, startPoint y: 243, endPoint x: 593, endPoint y: 201, distance: 244.5
click at [576, 212] on div at bounding box center [519, 214] width 621 height 361
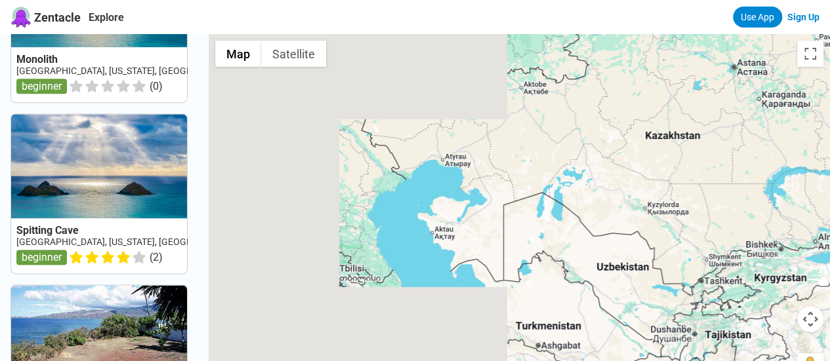
drag
click at [676, 186] on div at bounding box center [519, 214] width 621 height 361
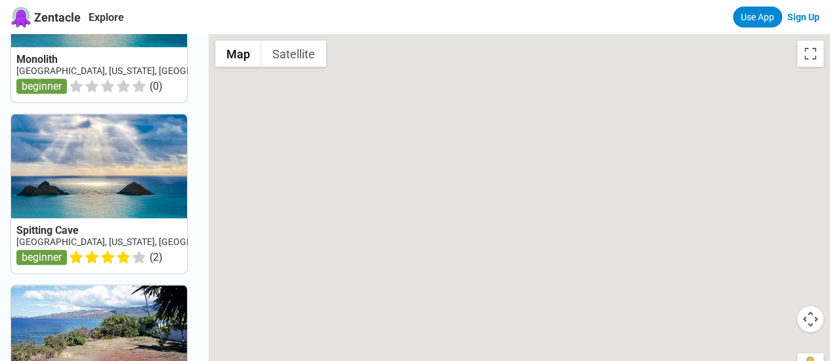
click at [659, 166] on div at bounding box center [519, 214] width 621 height 361
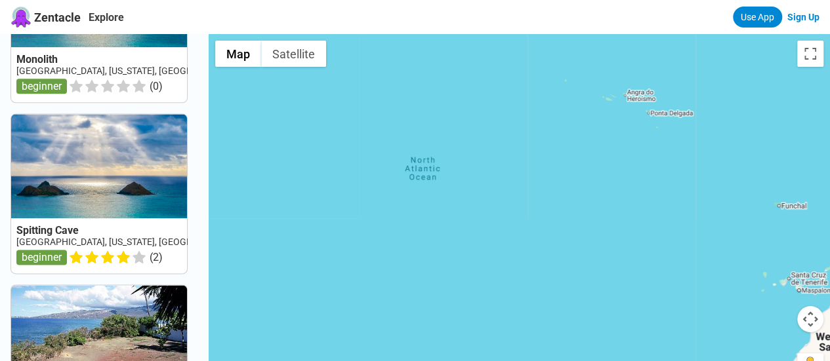
click at [533, 164] on div at bounding box center [519, 214] width 621 height 361
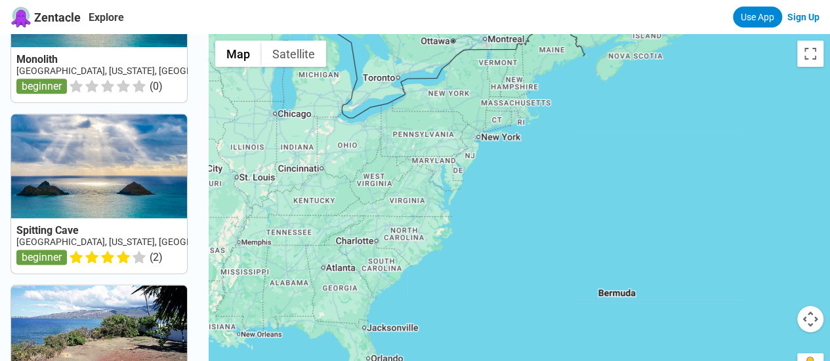
click at [538, 304] on div at bounding box center [519, 214] width 621 height 361
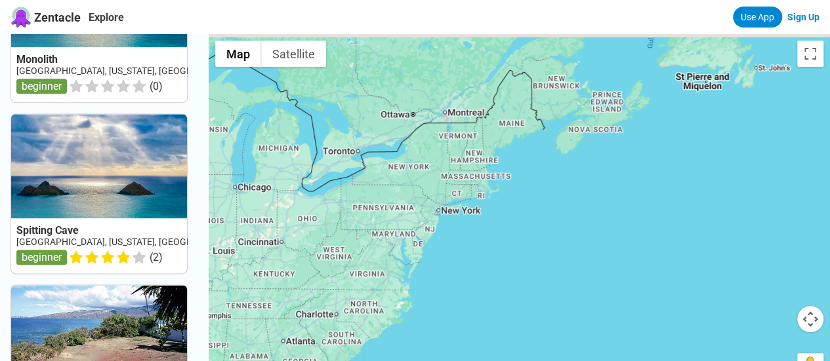
click at [516, 226] on div at bounding box center [519, 214] width 621 height 361
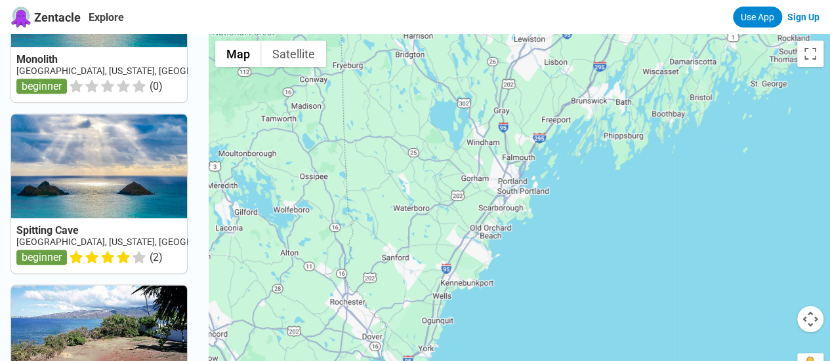
click at [609, 158] on div at bounding box center [519, 214] width 621 height 361
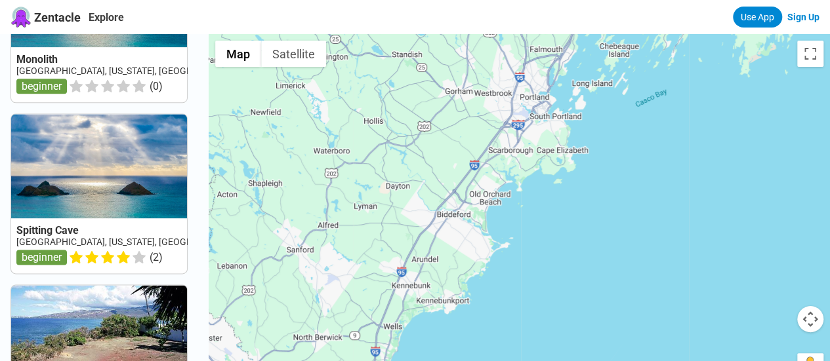
click at [539, 175] on div at bounding box center [519, 214] width 621 height 361
